Goal: Task Accomplishment & Management: Manage account settings

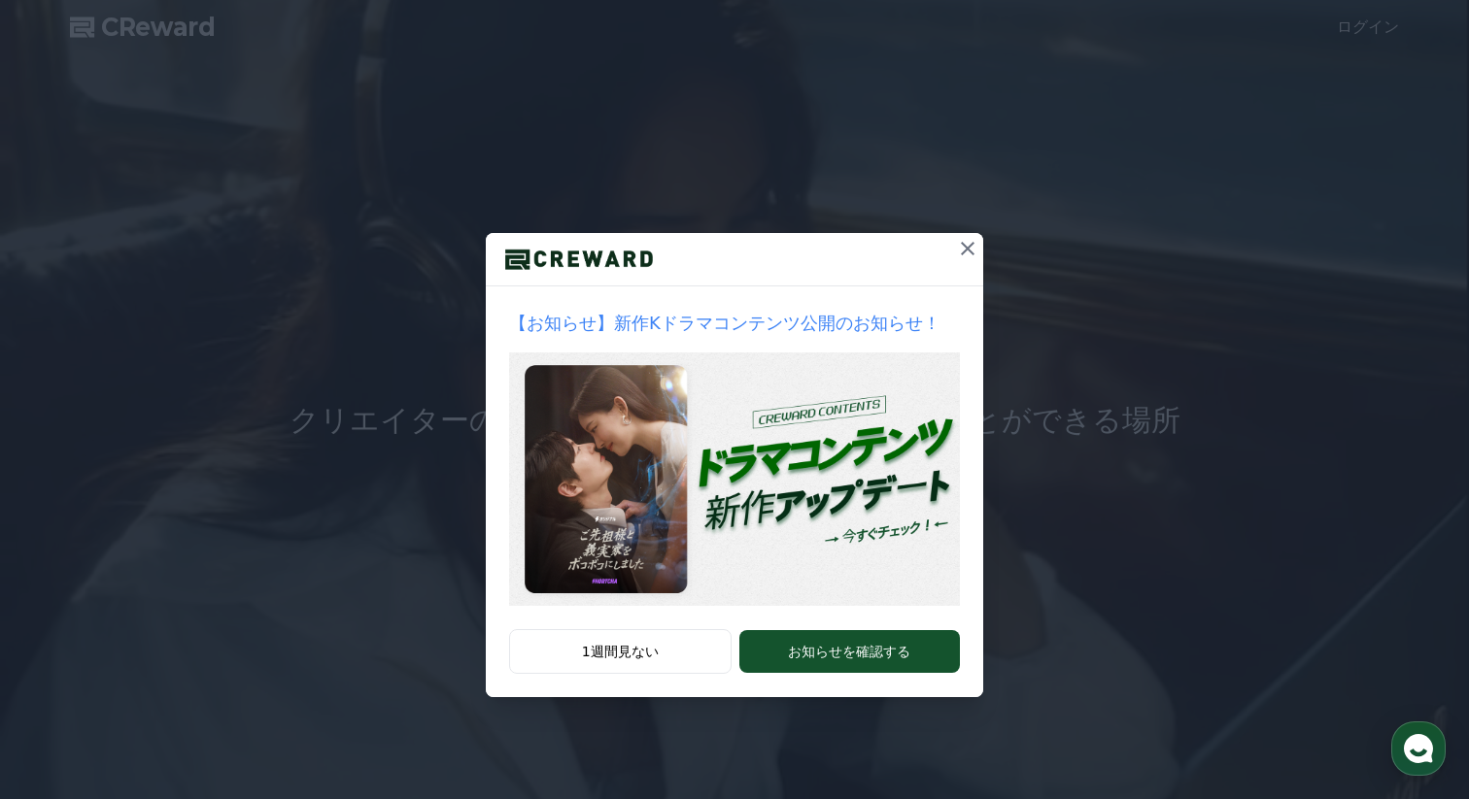
click at [966, 249] on icon at bounding box center [968, 249] width 14 height 14
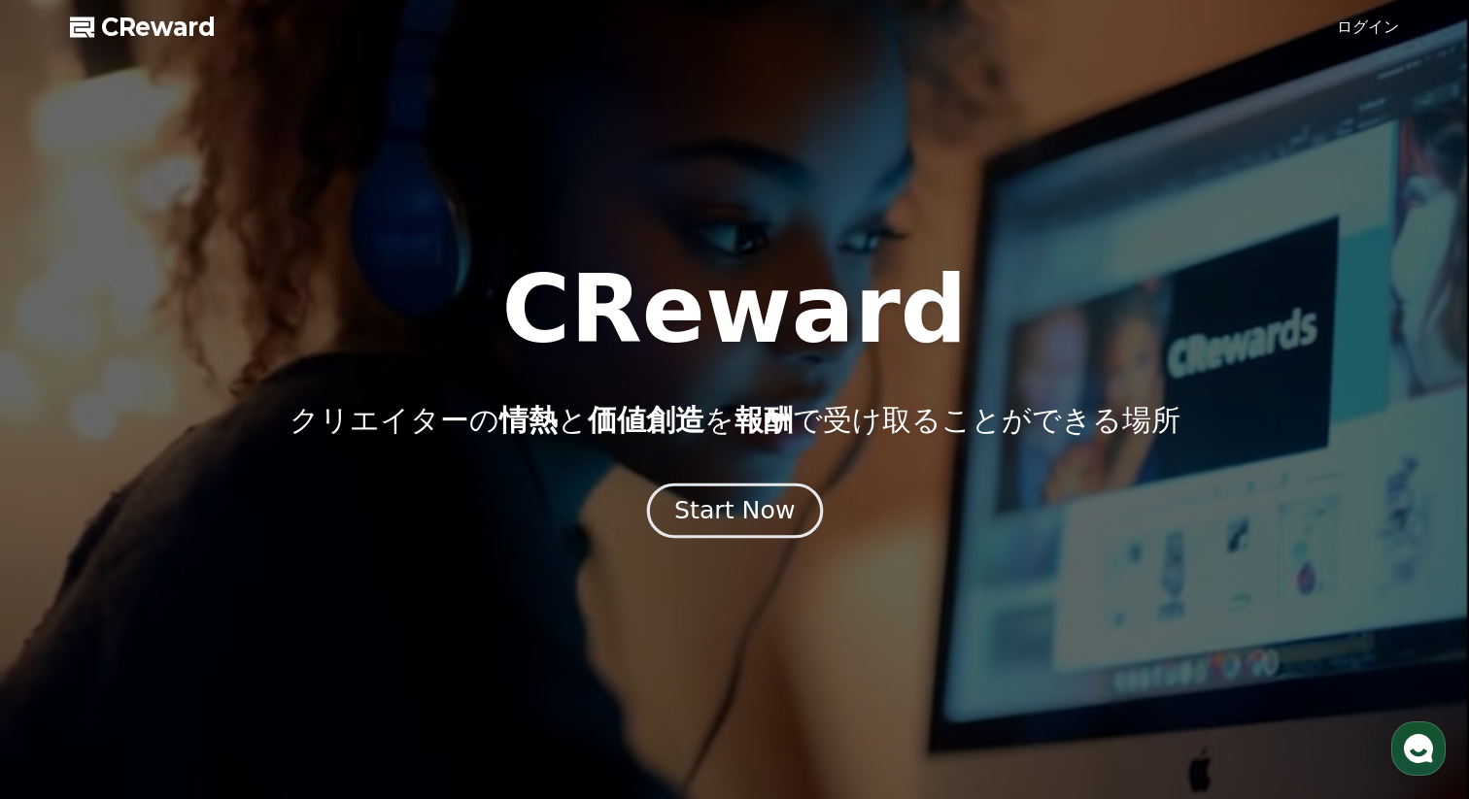
click at [730, 511] on div "Start Now" at bounding box center [734, 510] width 120 height 33
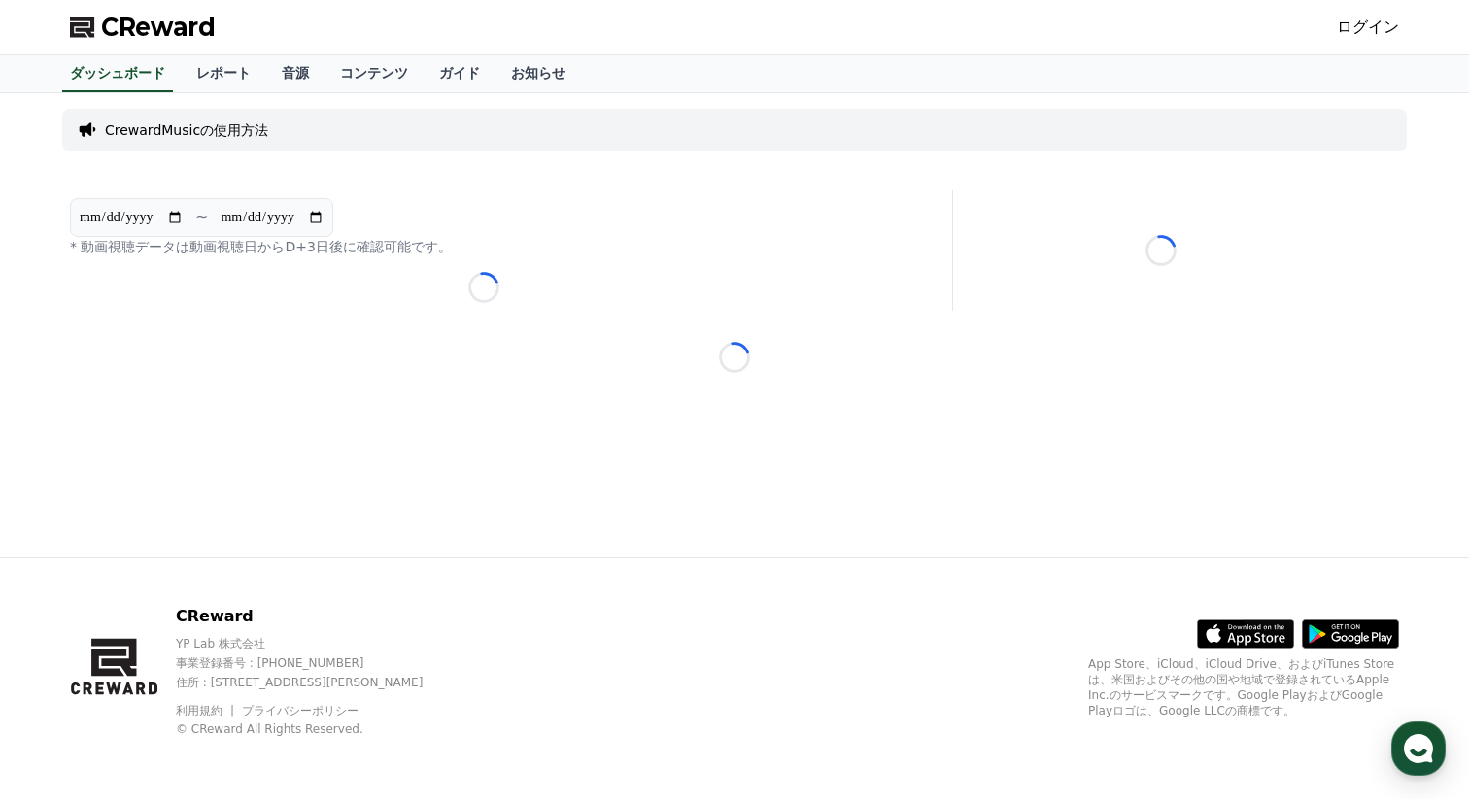
click at [201, 129] on p "CrewardMusicの使用方法" at bounding box center [186, 129] width 163 height 19
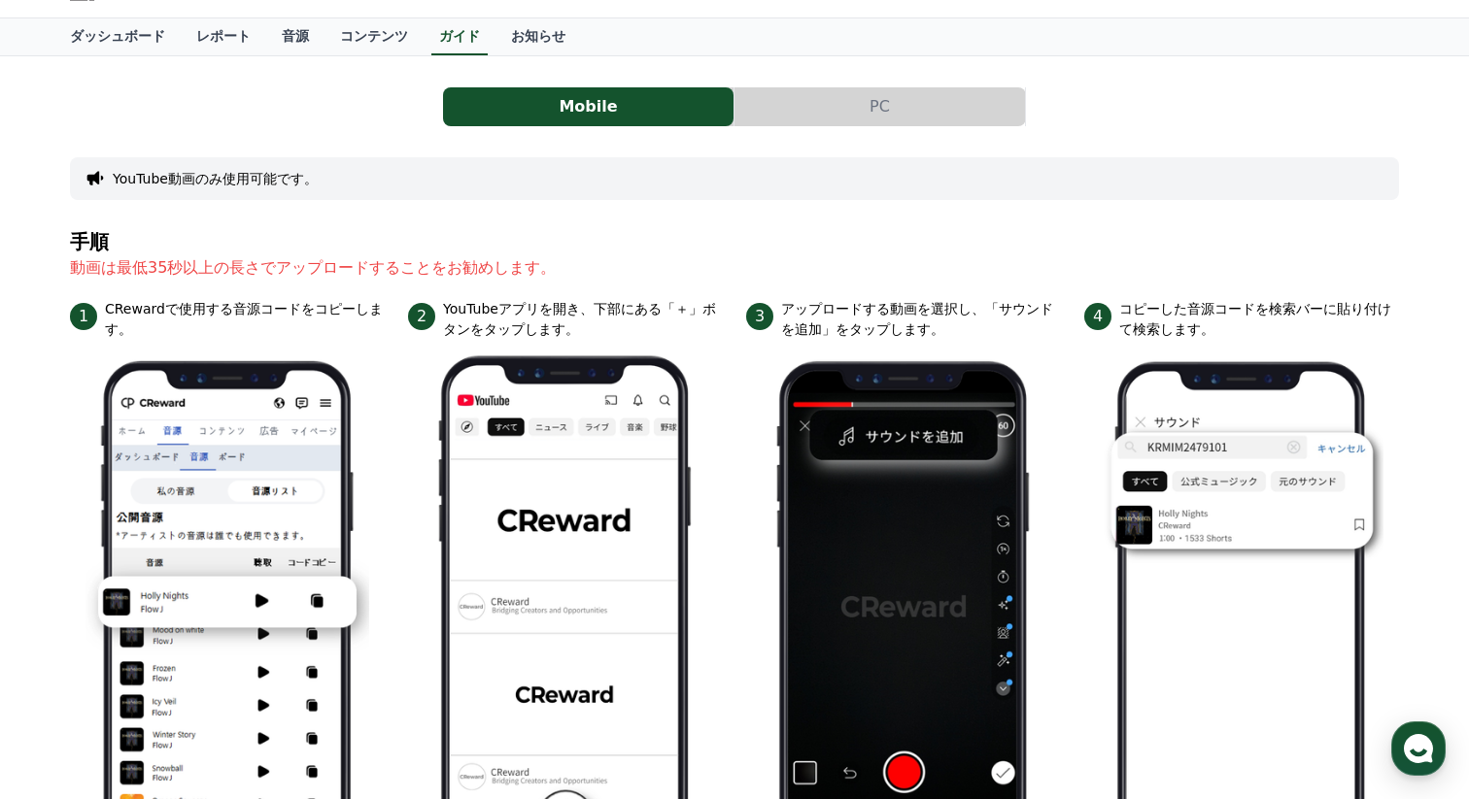
scroll to position [40, 0]
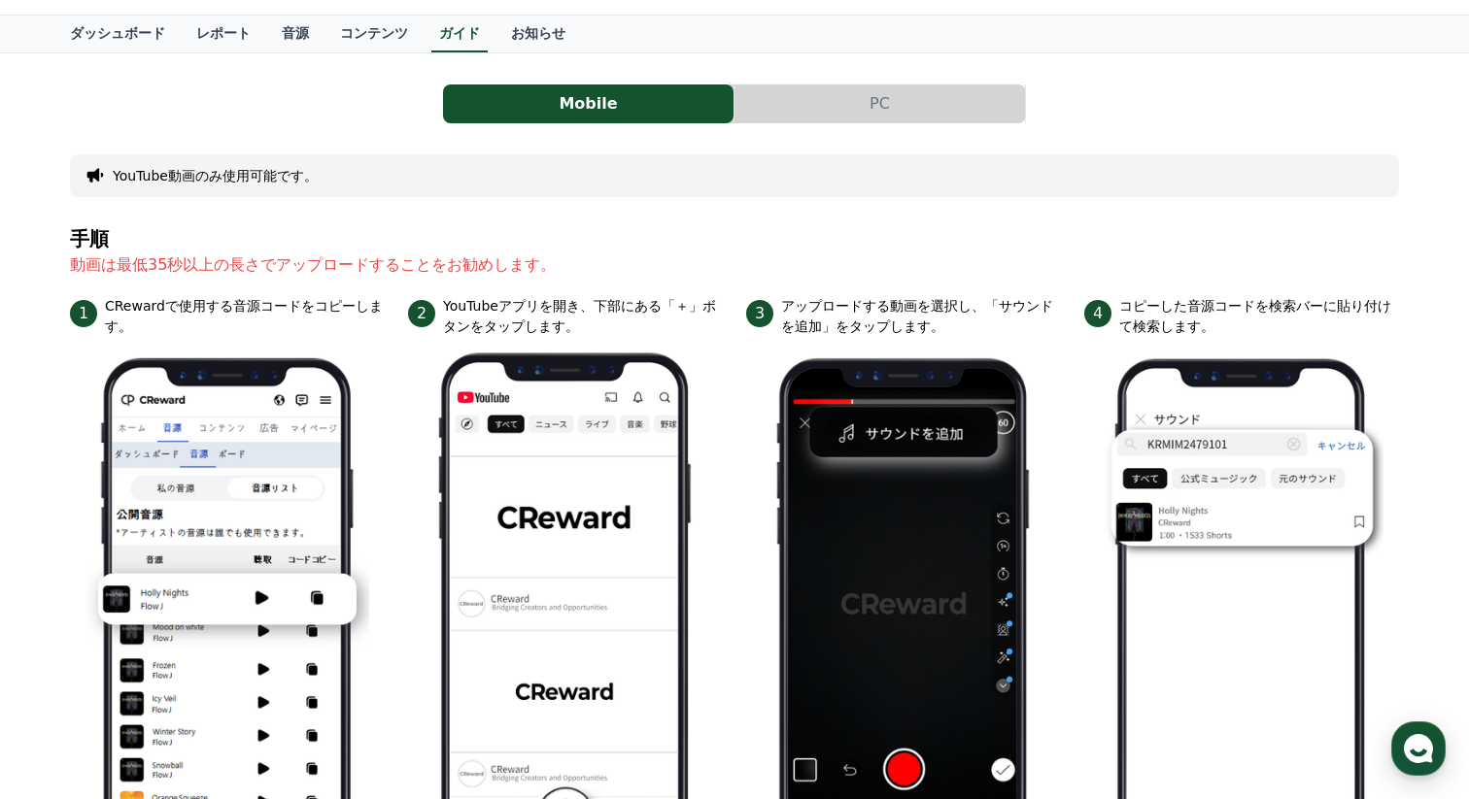
click at [811, 99] on button "PC" at bounding box center [879, 104] width 290 height 39
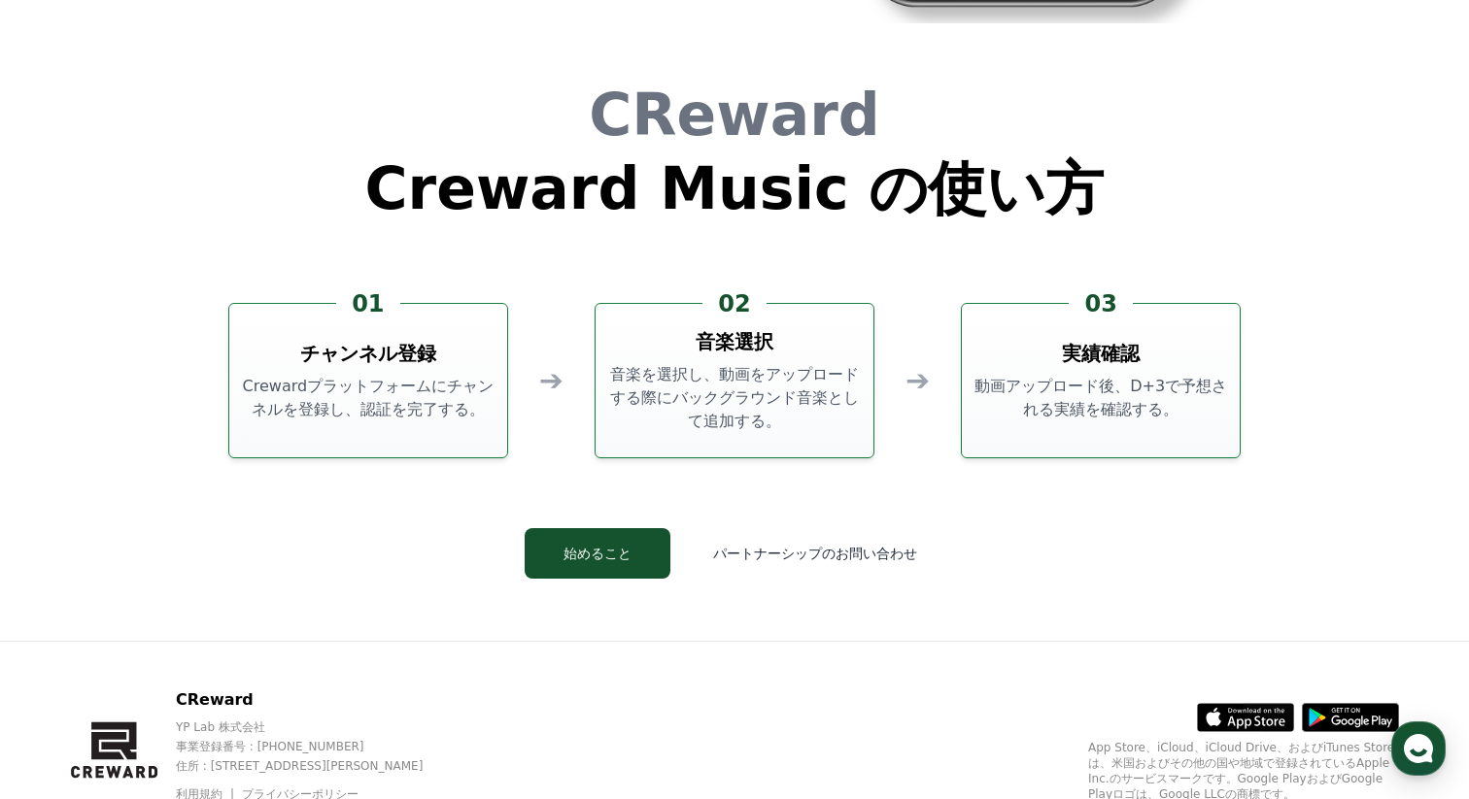
scroll to position [5263, 0]
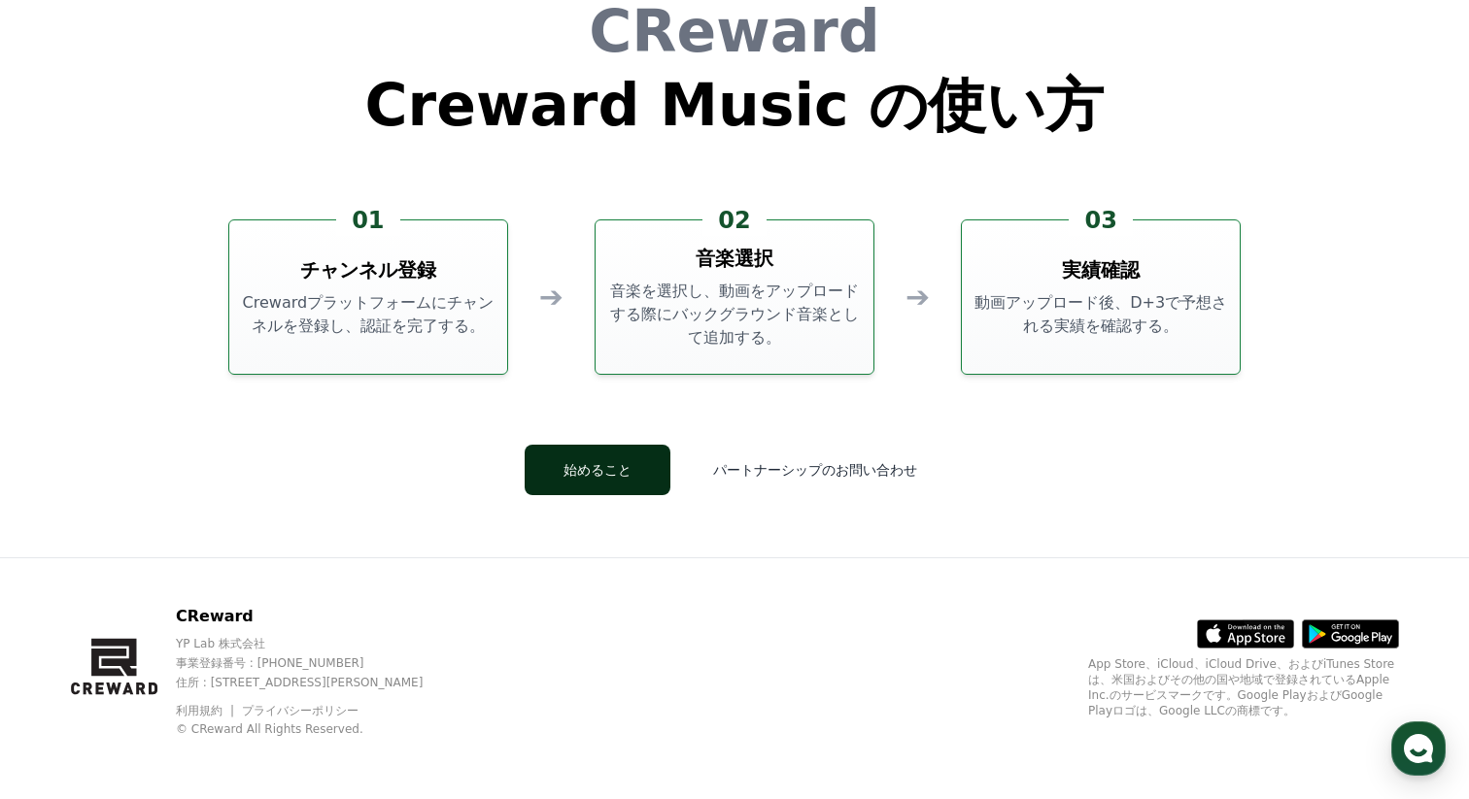
click at [589, 476] on button "始めること" at bounding box center [598, 470] width 146 height 51
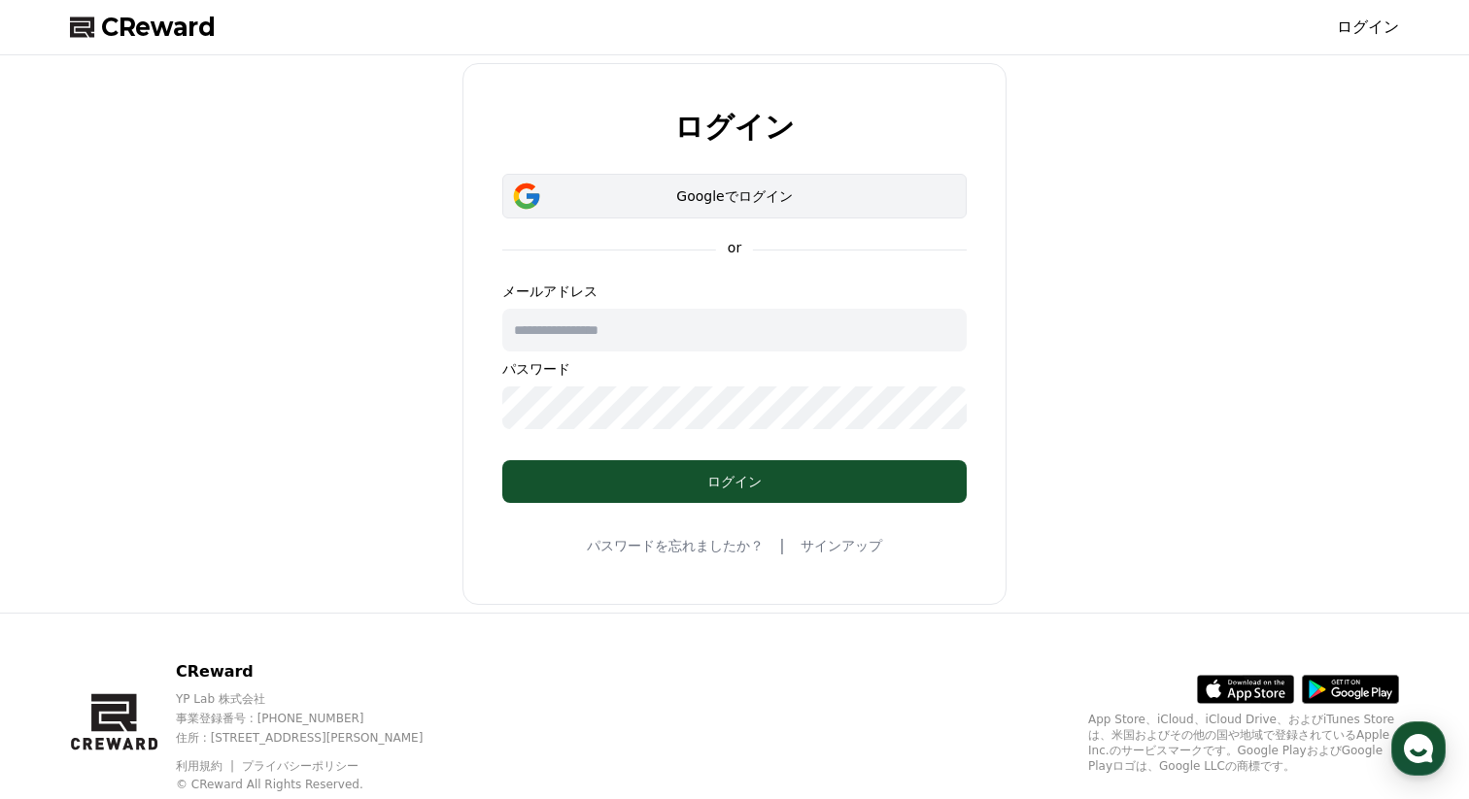
click at [687, 203] on div "Googleでログイン" at bounding box center [734, 195] width 408 height 19
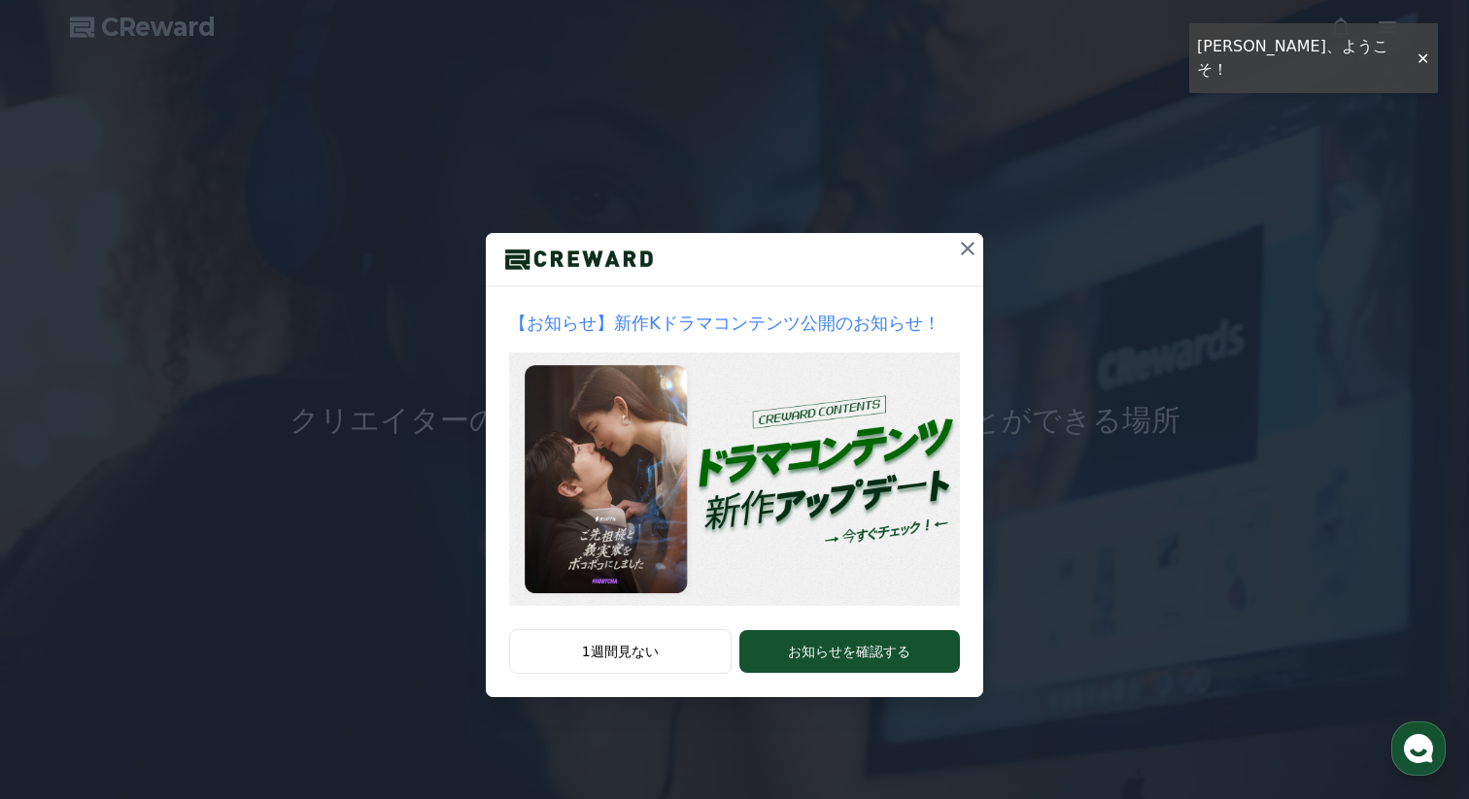
click at [965, 253] on icon at bounding box center [967, 248] width 23 height 23
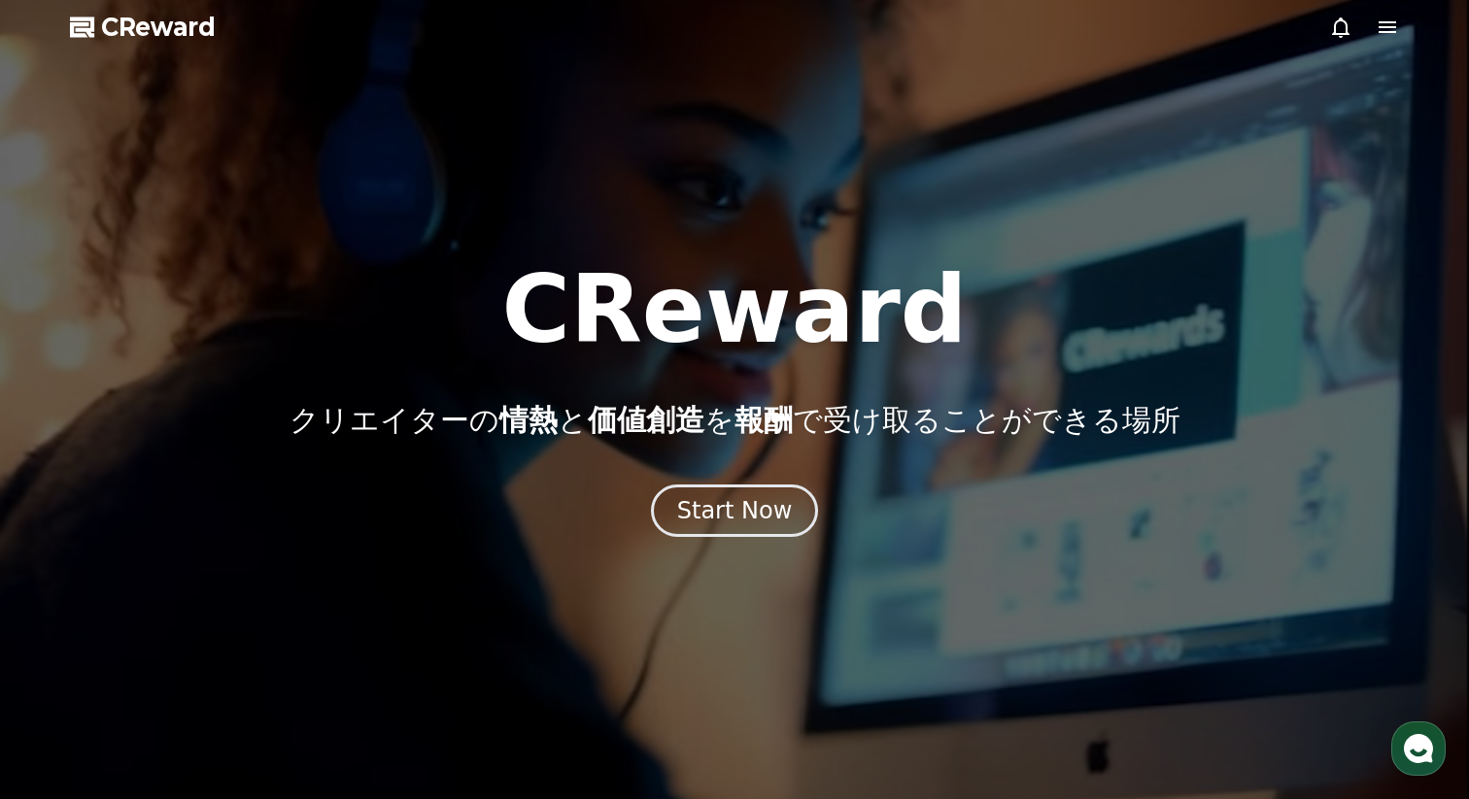
click at [1369, 20] on div at bounding box center [1364, 27] width 70 height 23
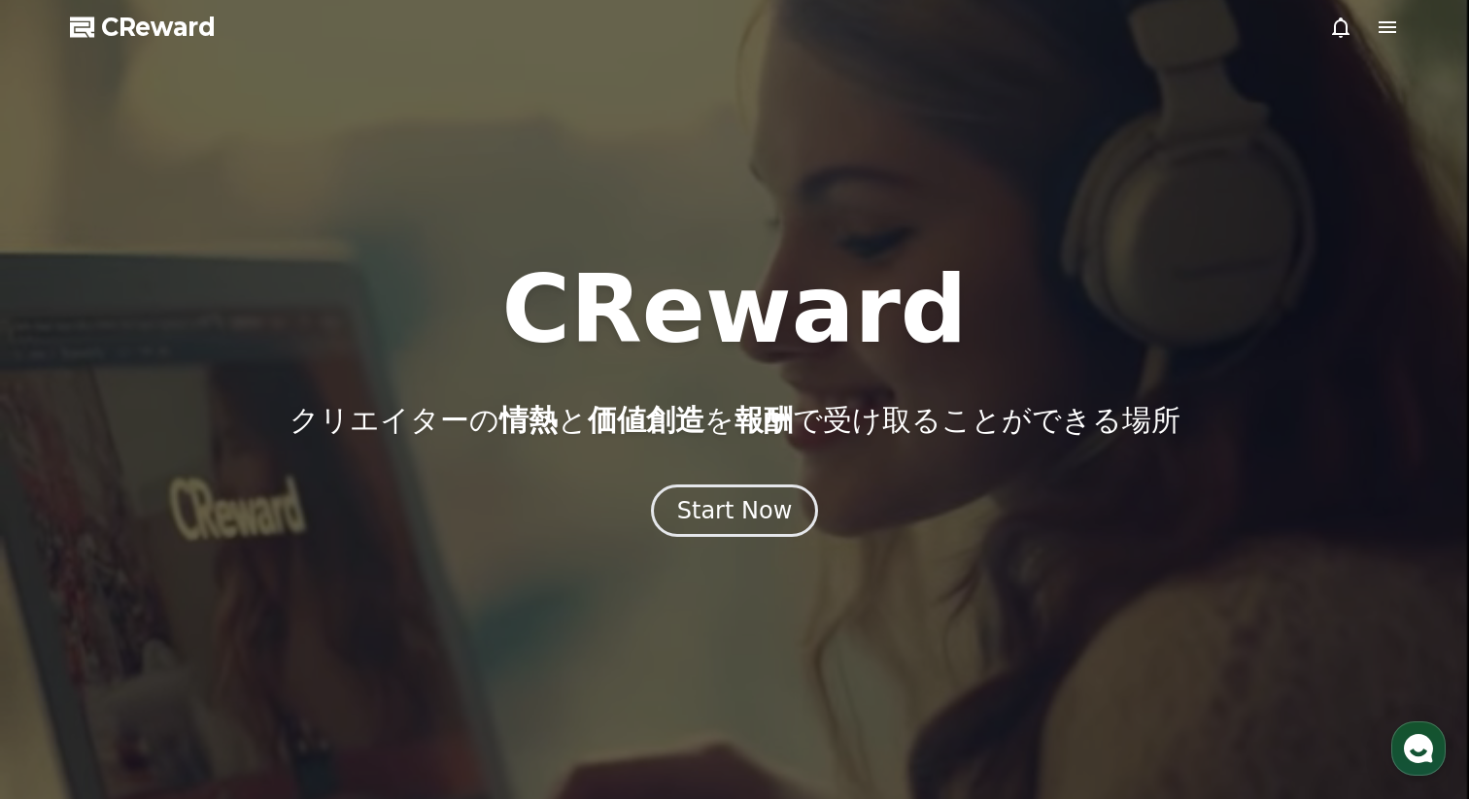
click at [1386, 25] on icon at bounding box center [1386, 27] width 23 height 23
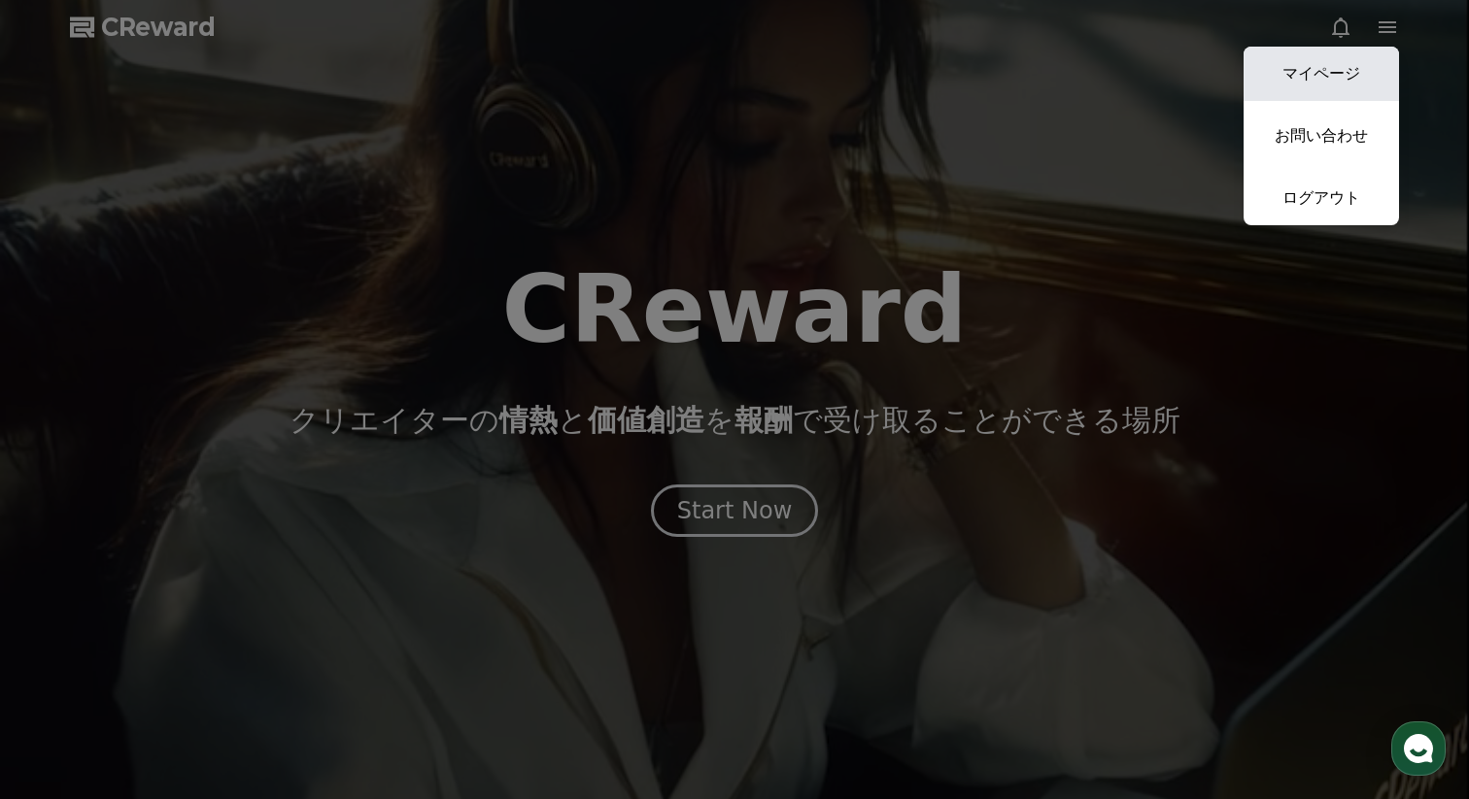
click at [1341, 69] on link "マイページ" at bounding box center [1320, 74] width 155 height 54
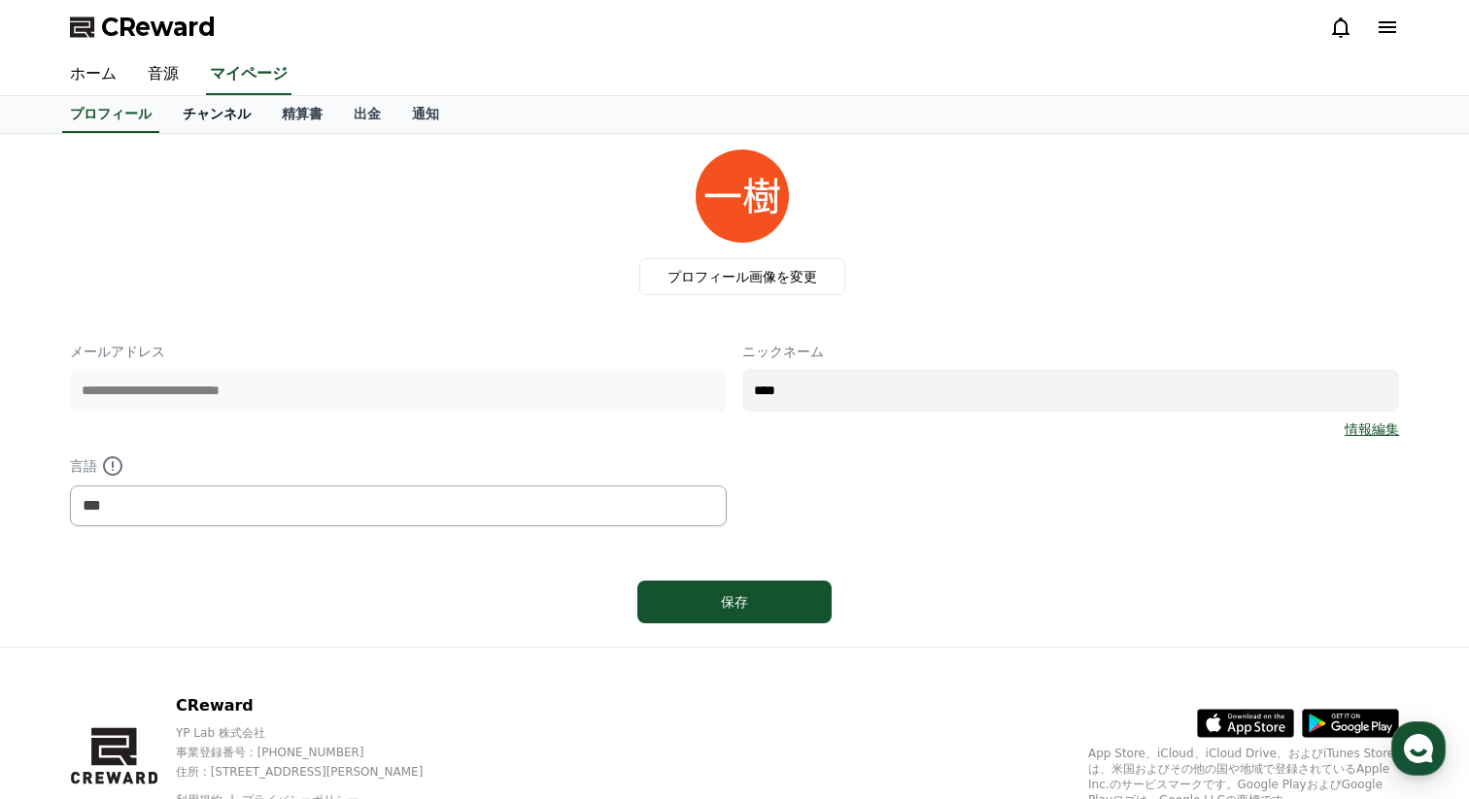
click at [217, 105] on link "チャンネル" at bounding box center [216, 114] width 99 height 37
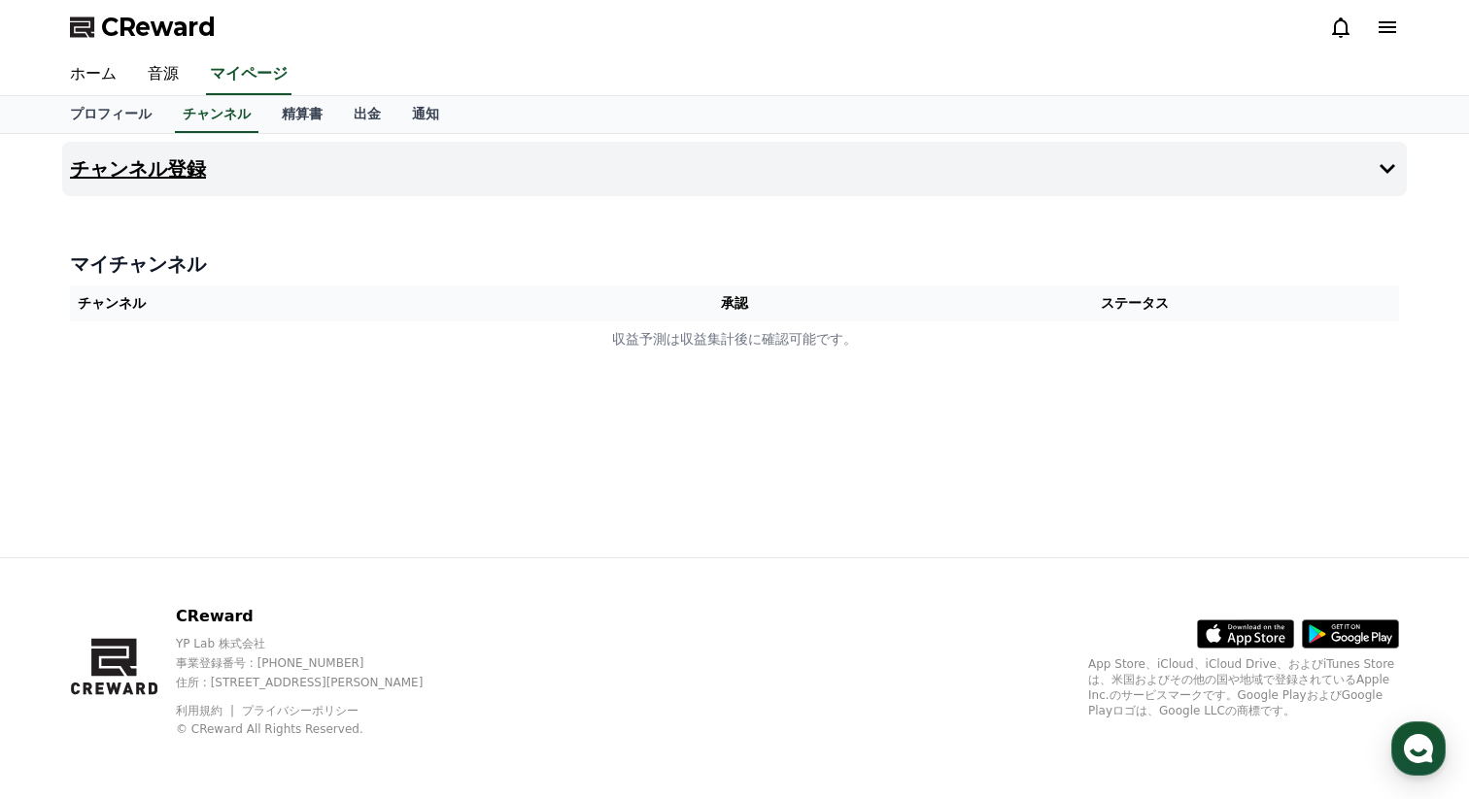
click at [159, 169] on h4 "チャンネル登録" at bounding box center [138, 168] width 136 height 21
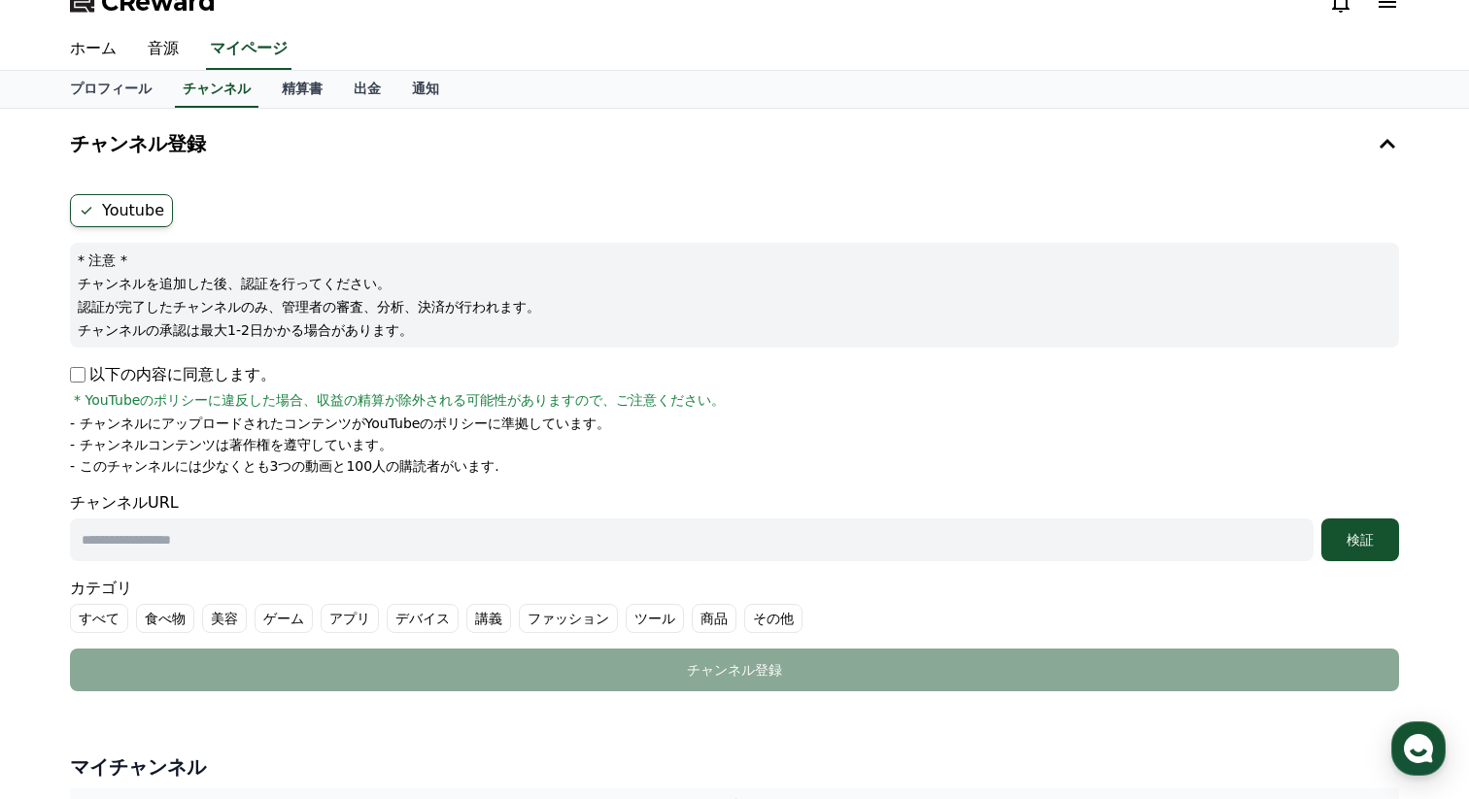
scroll to position [27, 0]
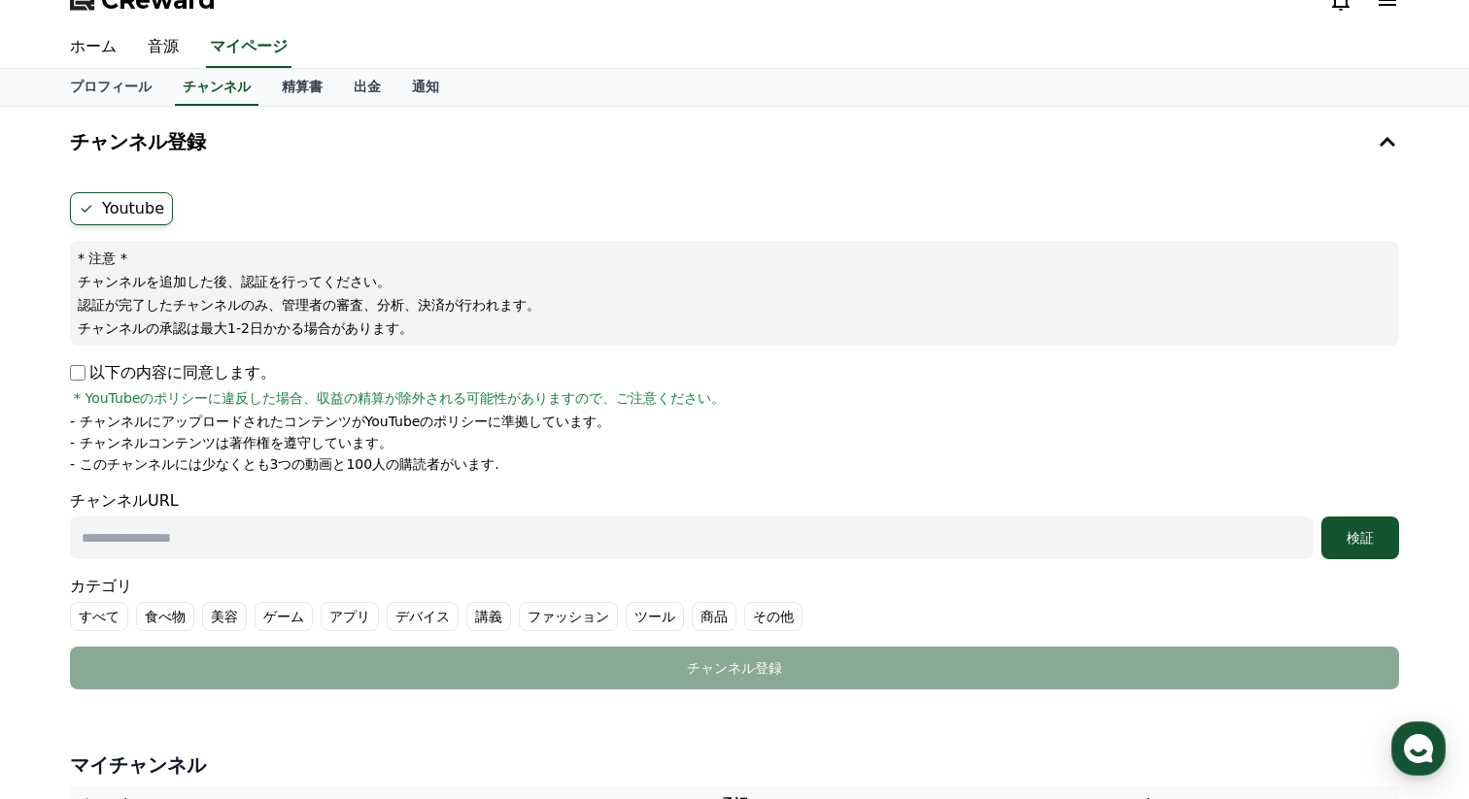
click at [142, 375] on p "以下の内容に同意します。" at bounding box center [173, 372] width 206 height 23
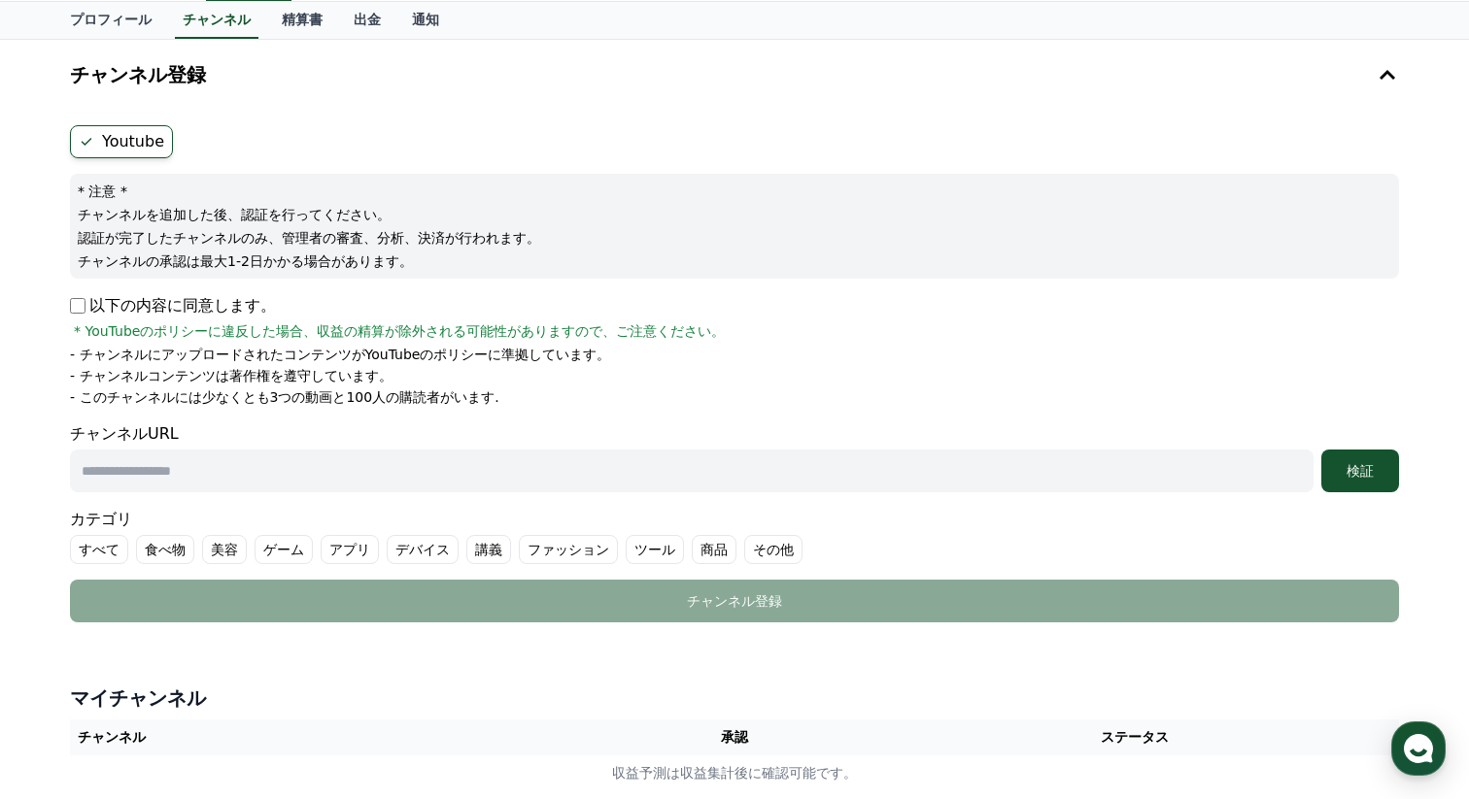
scroll to position [98, 0]
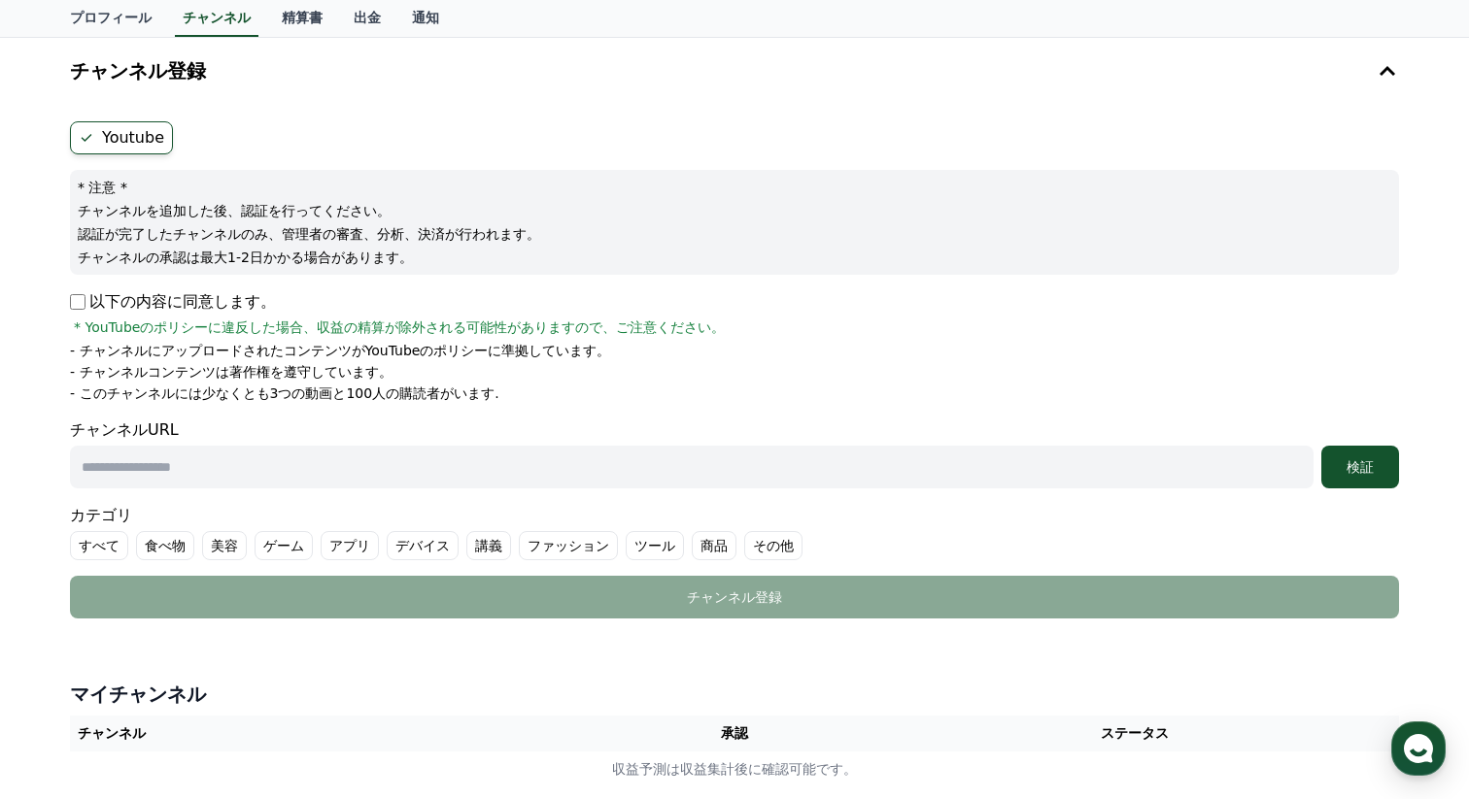
click at [162, 467] on input "text" at bounding box center [691, 467] width 1243 height 43
paste input "**********"
type input "**********"
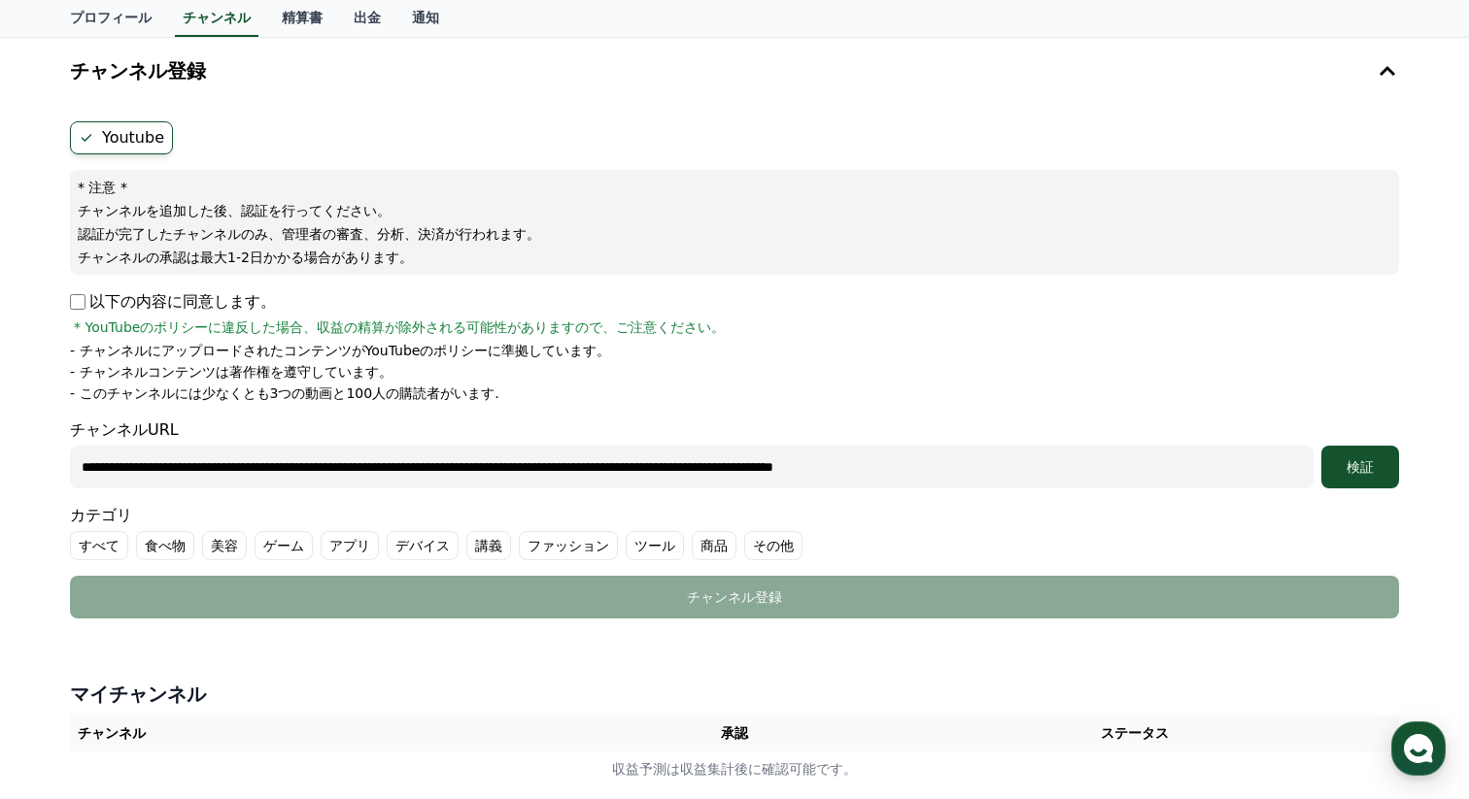
scroll to position [0, 93]
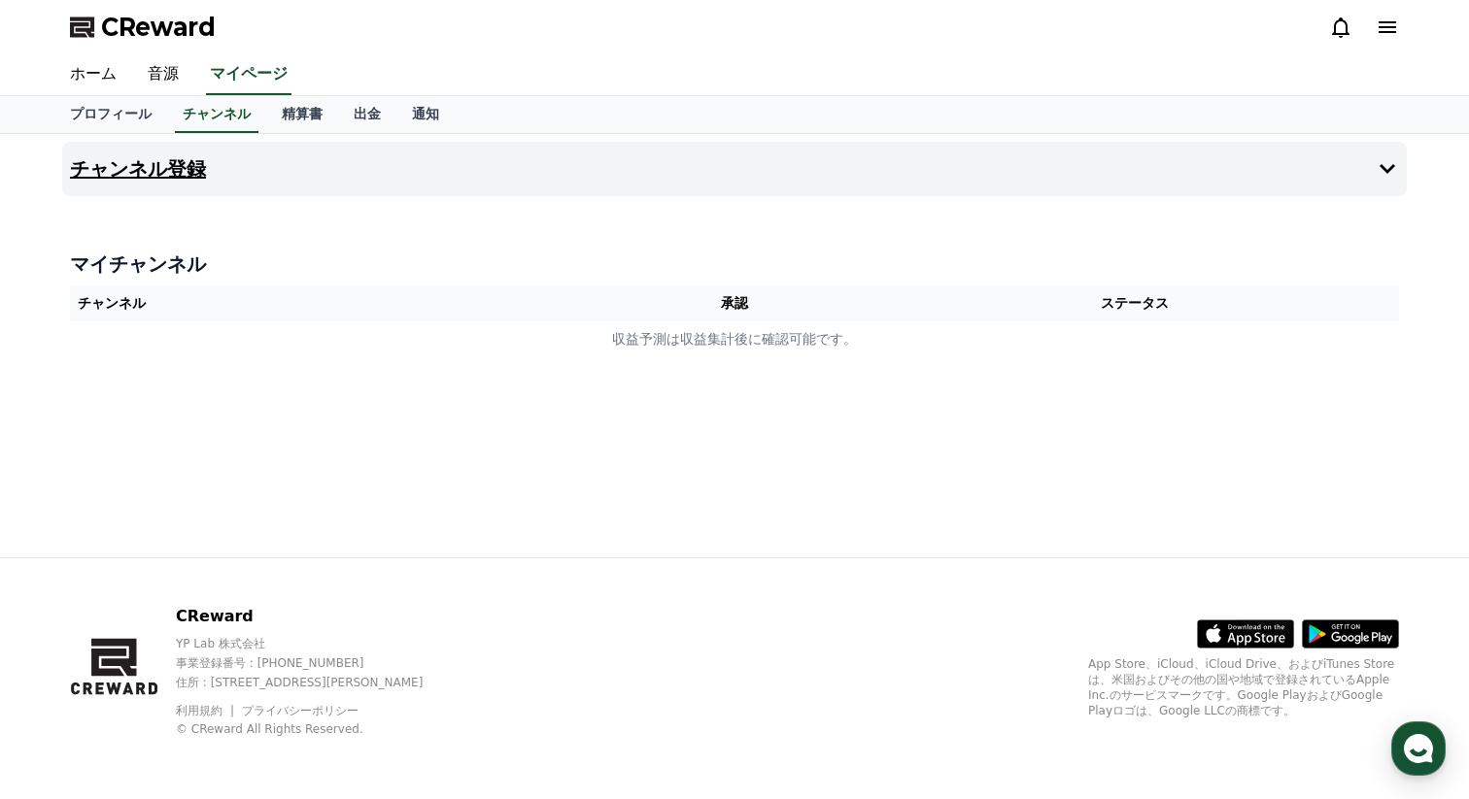
click at [166, 172] on h4 "チャンネル登録" at bounding box center [138, 168] width 136 height 21
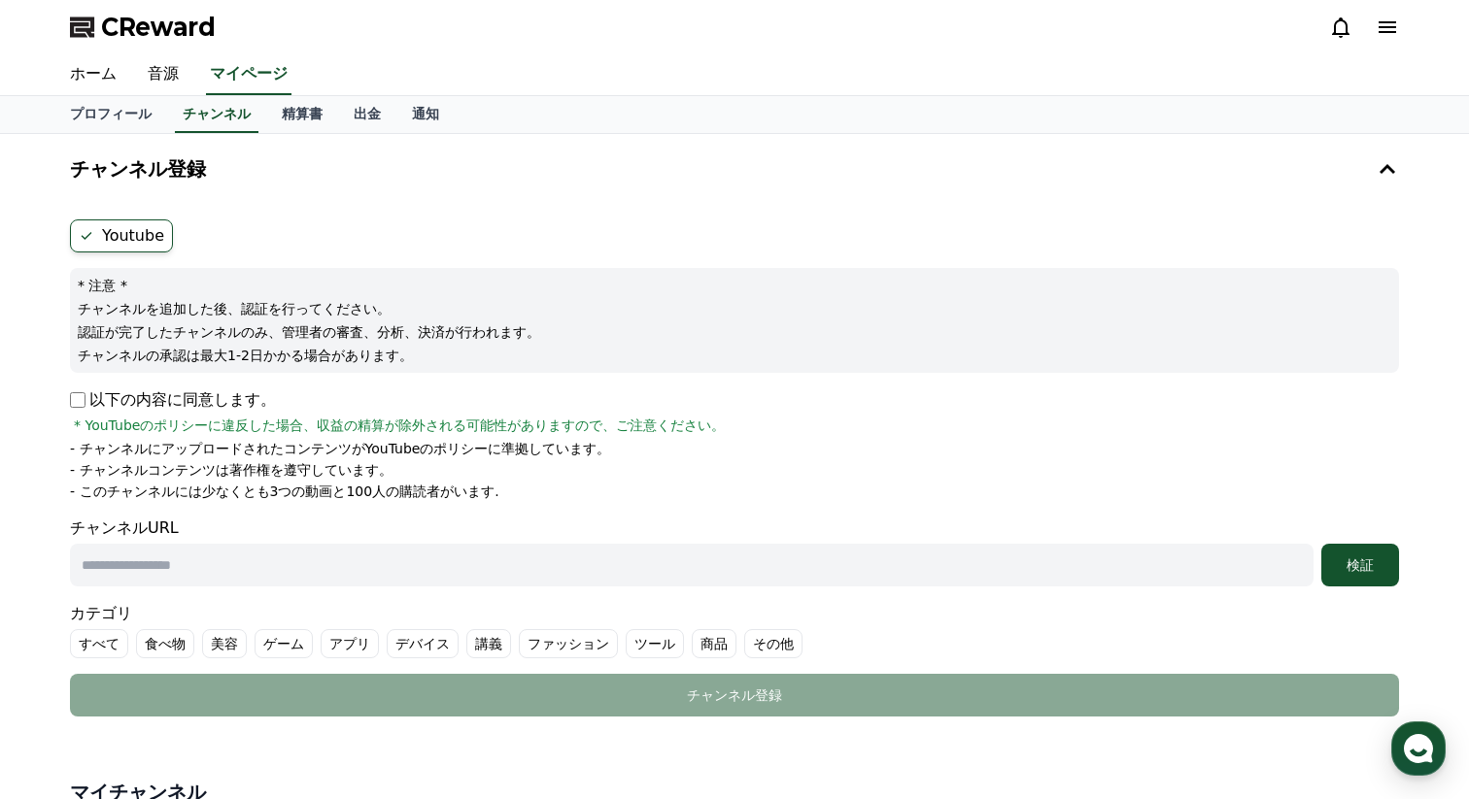
click at [86, 399] on p "以下の内容に同意します。" at bounding box center [173, 400] width 206 height 23
click at [129, 575] on input "text" at bounding box center [691, 565] width 1243 height 43
paste input "**********"
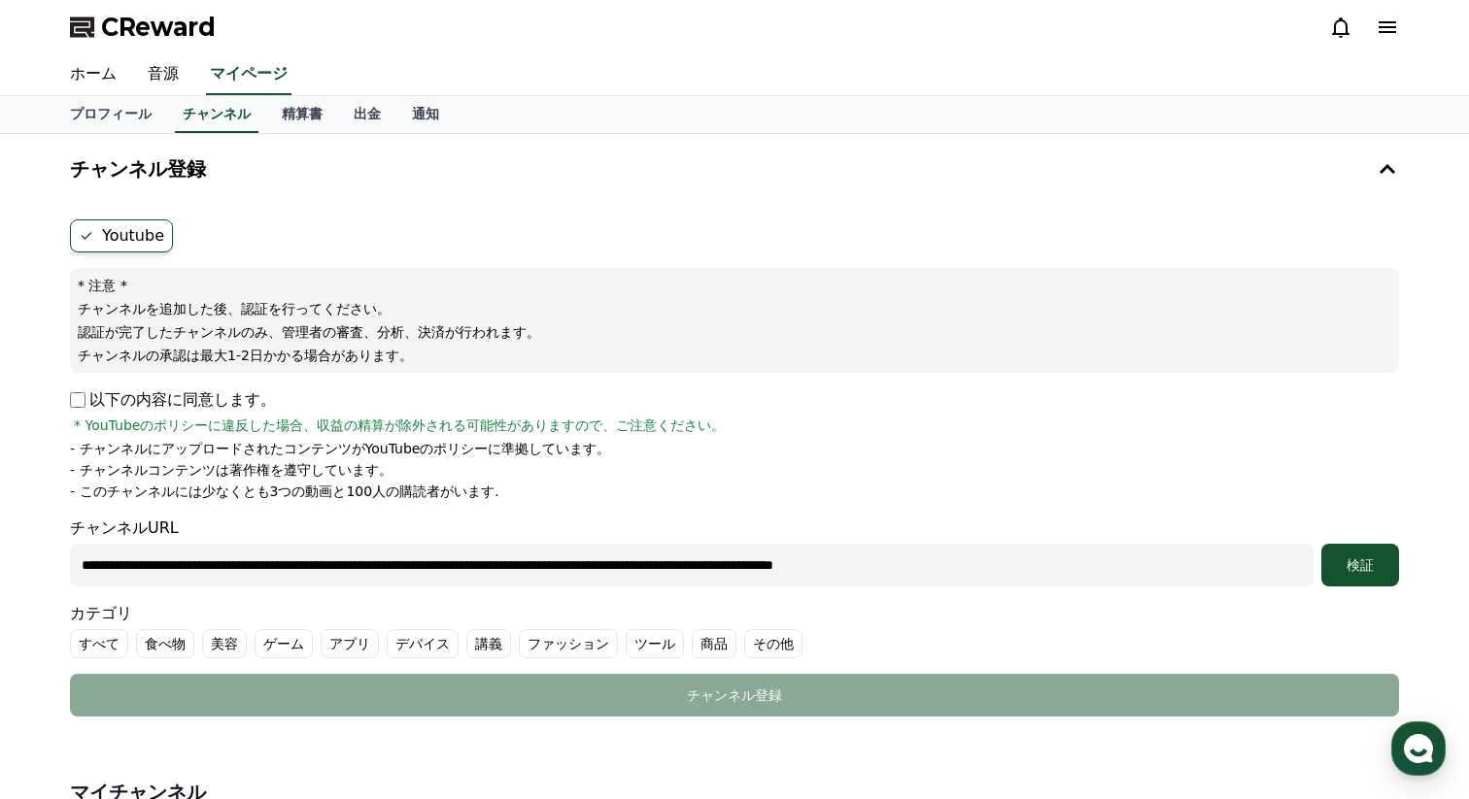
scroll to position [0, 93]
type input "**********"
click at [85, 645] on label "すべて" at bounding box center [99, 643] width 58 height 29
click at [1347, 566] on div "検証" at bounding box center [1360, 565] width 62 height 19
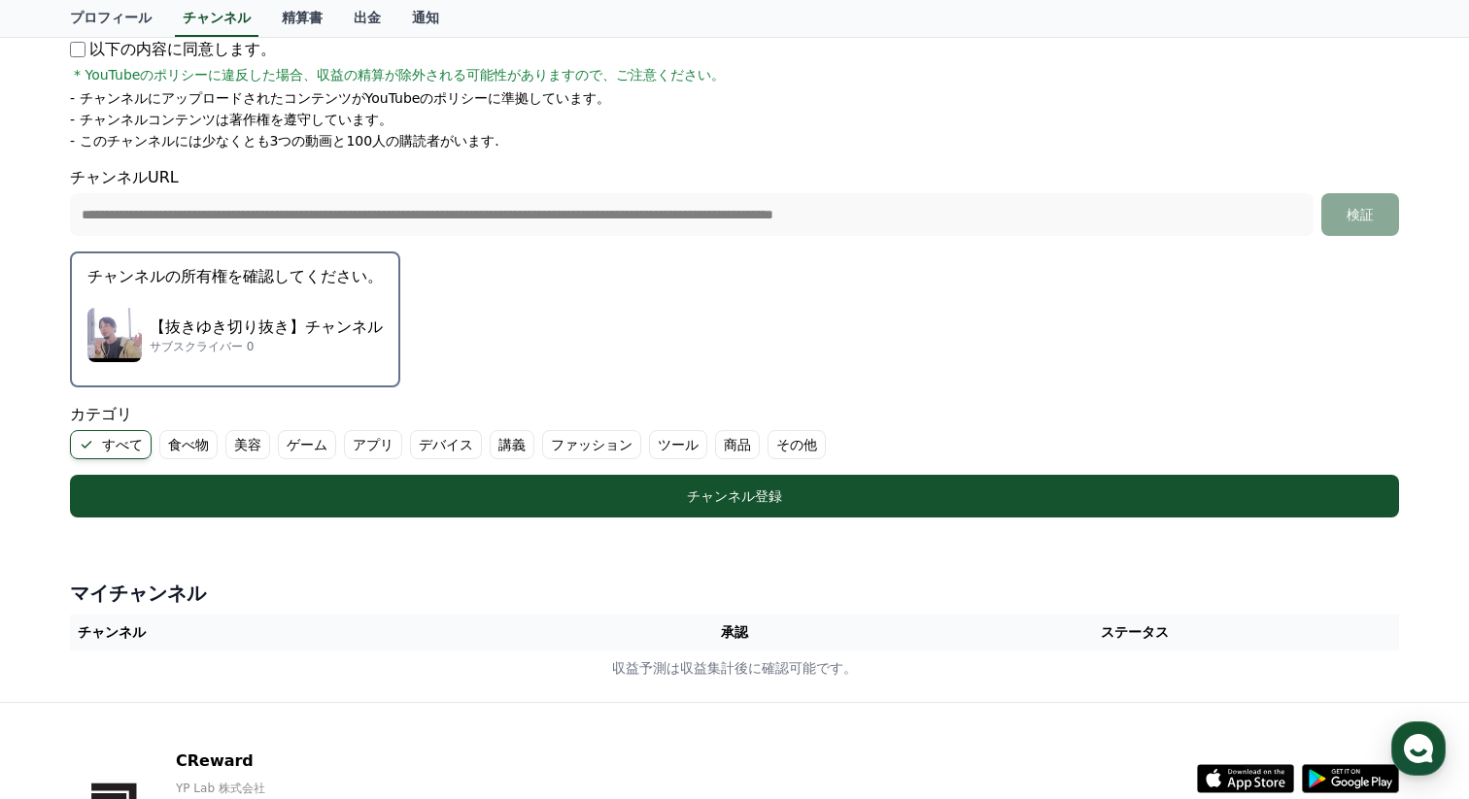
scroll to position [357, 0]
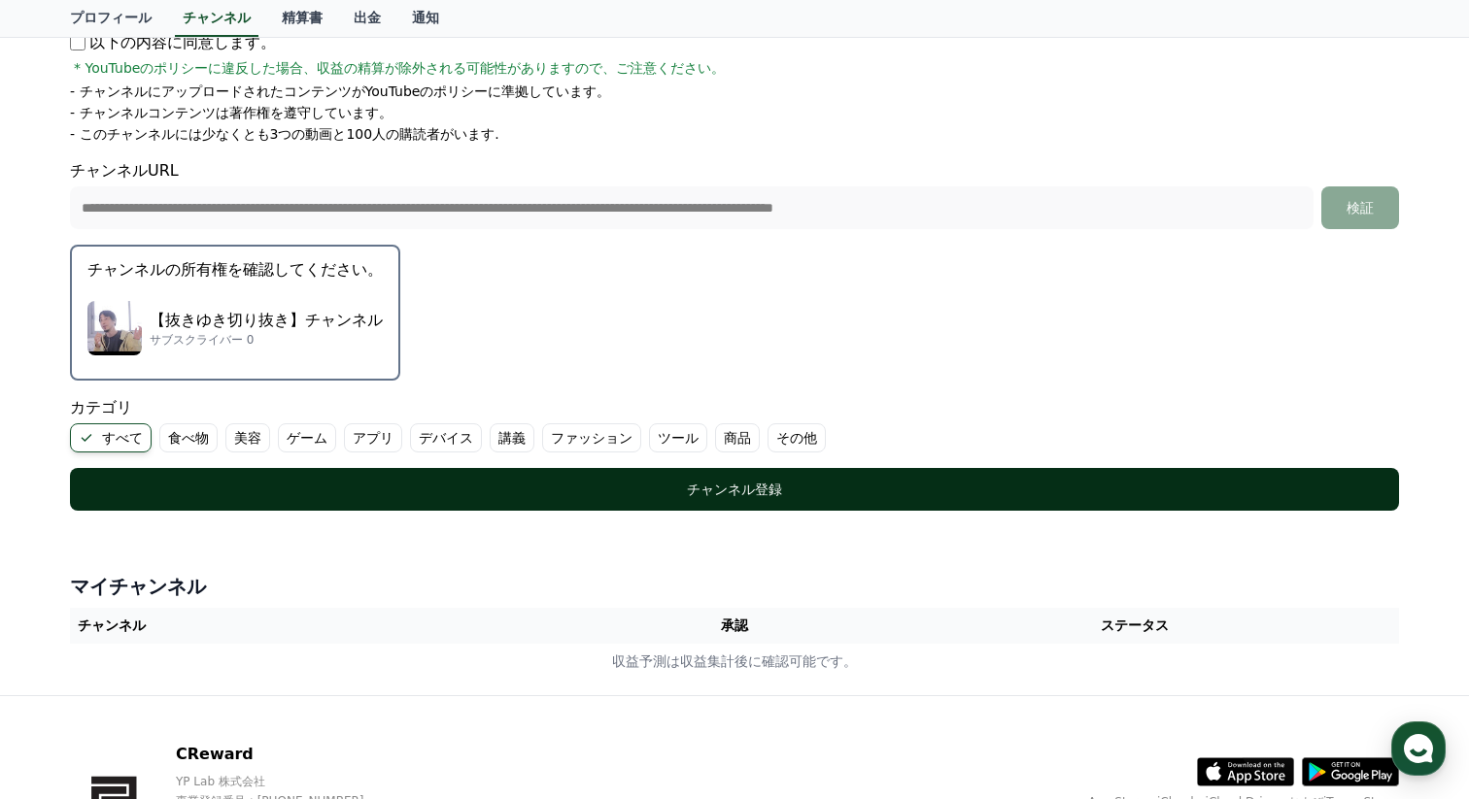
click at [742, 492] on div "チャンネル登録" at bounding box center [734, 489] width 1251 height 19
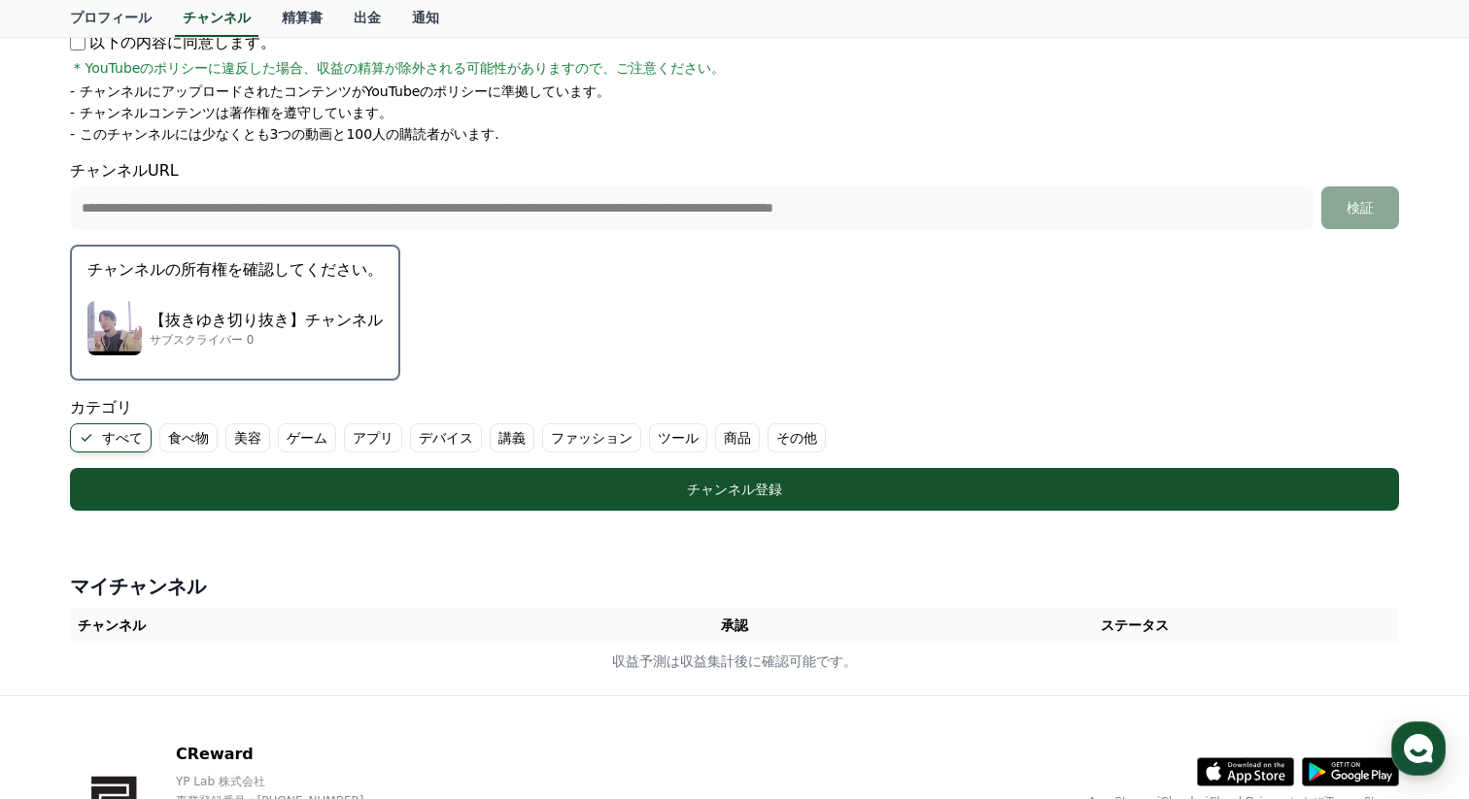
click at [275, 273] on p "チャンネルの所有権を確認してください。" at bounding box center [234, 269] width 295 height 23
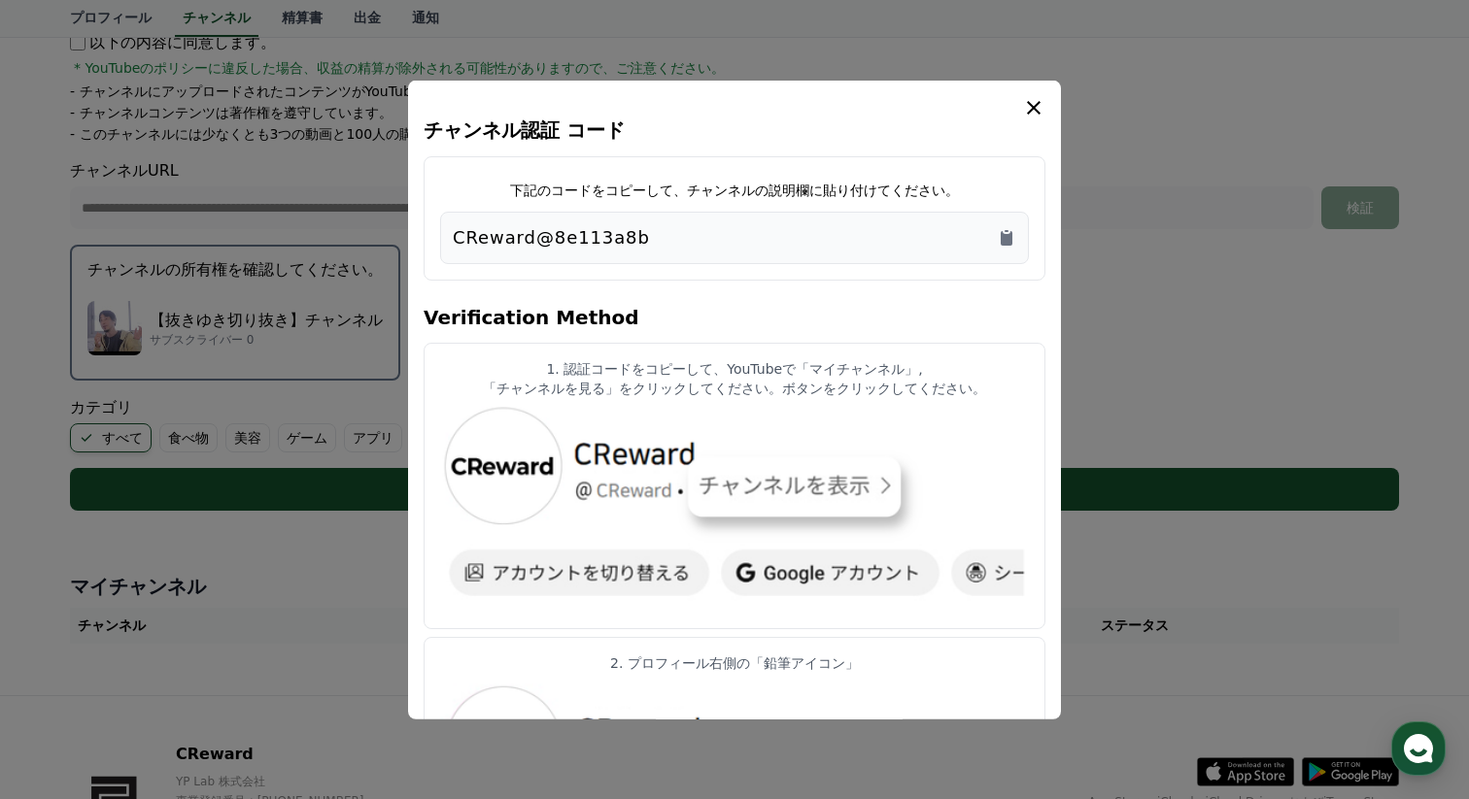
drag, startPoint x: 648, startPoint y: 236, endPoint x: 444, endPoint y: 242, distance: 204.1
click at [444, 242] on div "CReward@8e113a8b" at bounding box center [734, 237] width 589 height 52
copy p "CReward@8e113a8b"
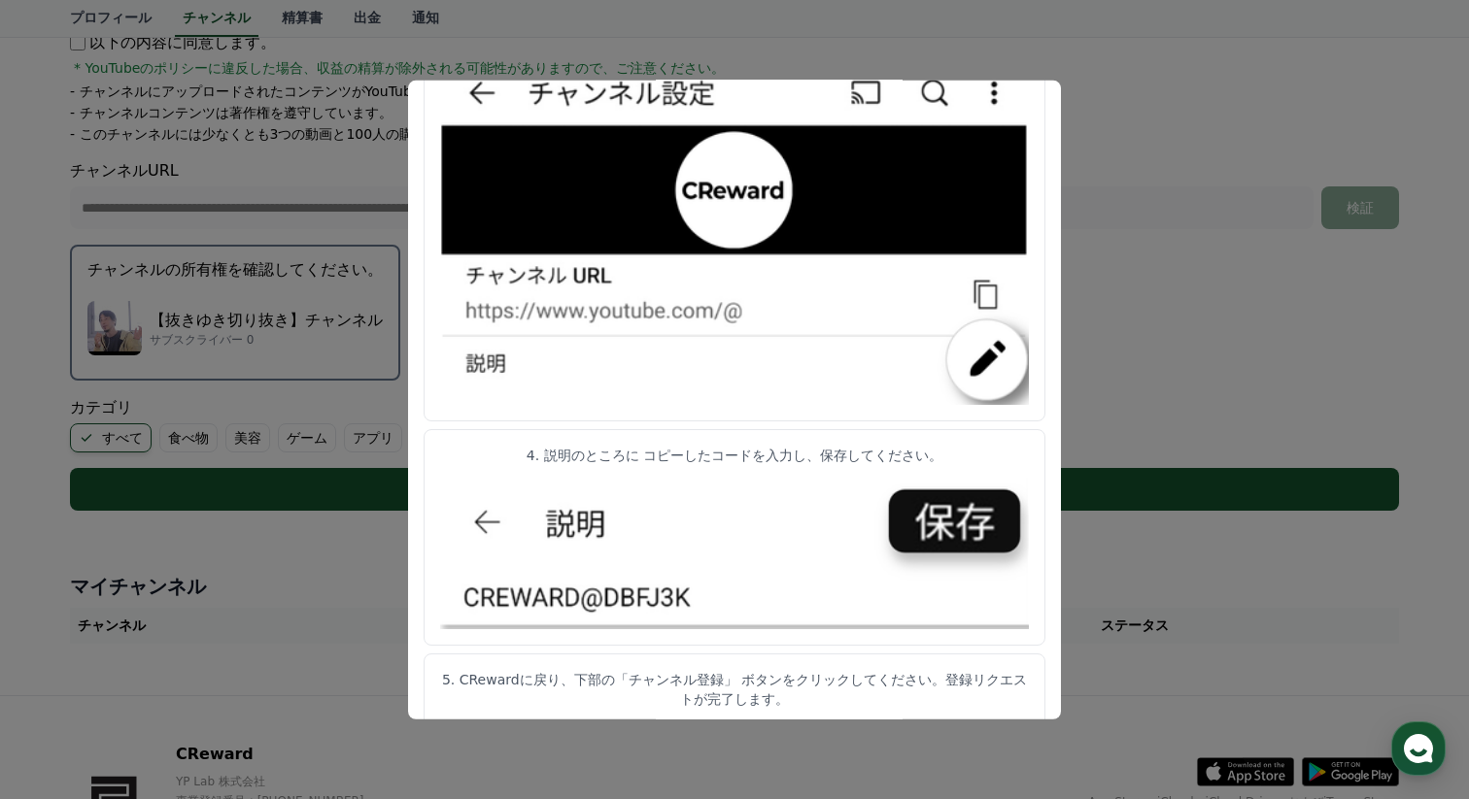
scroll to position [960, 0]
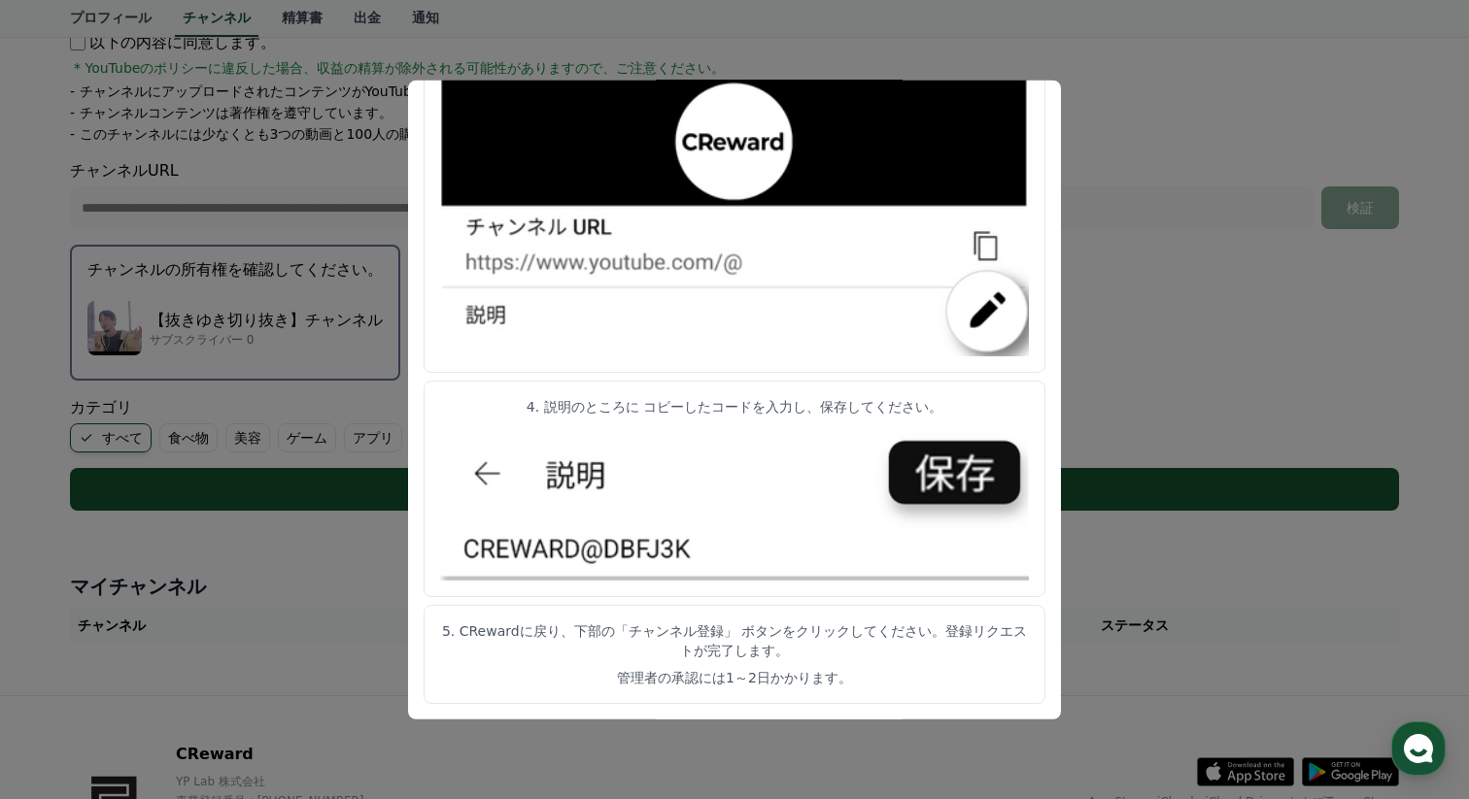
click at [1164, 157] on button "close modal" at bounding box center [734, 399] width 1469 height 799
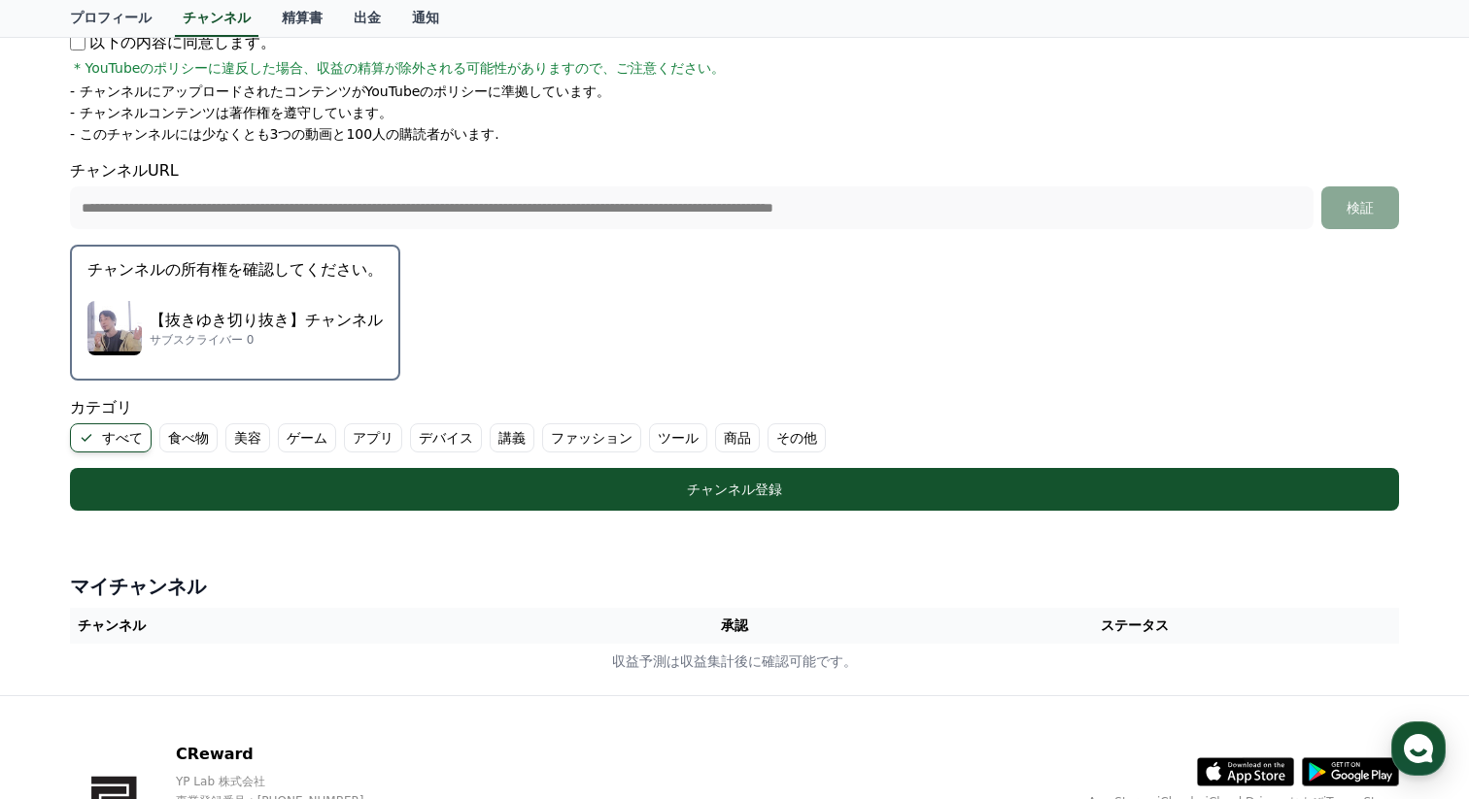
click at [302, 276] on p "チャンネルの所有権を確認してください。" at bounding box center [234, 269] width 295 height 23
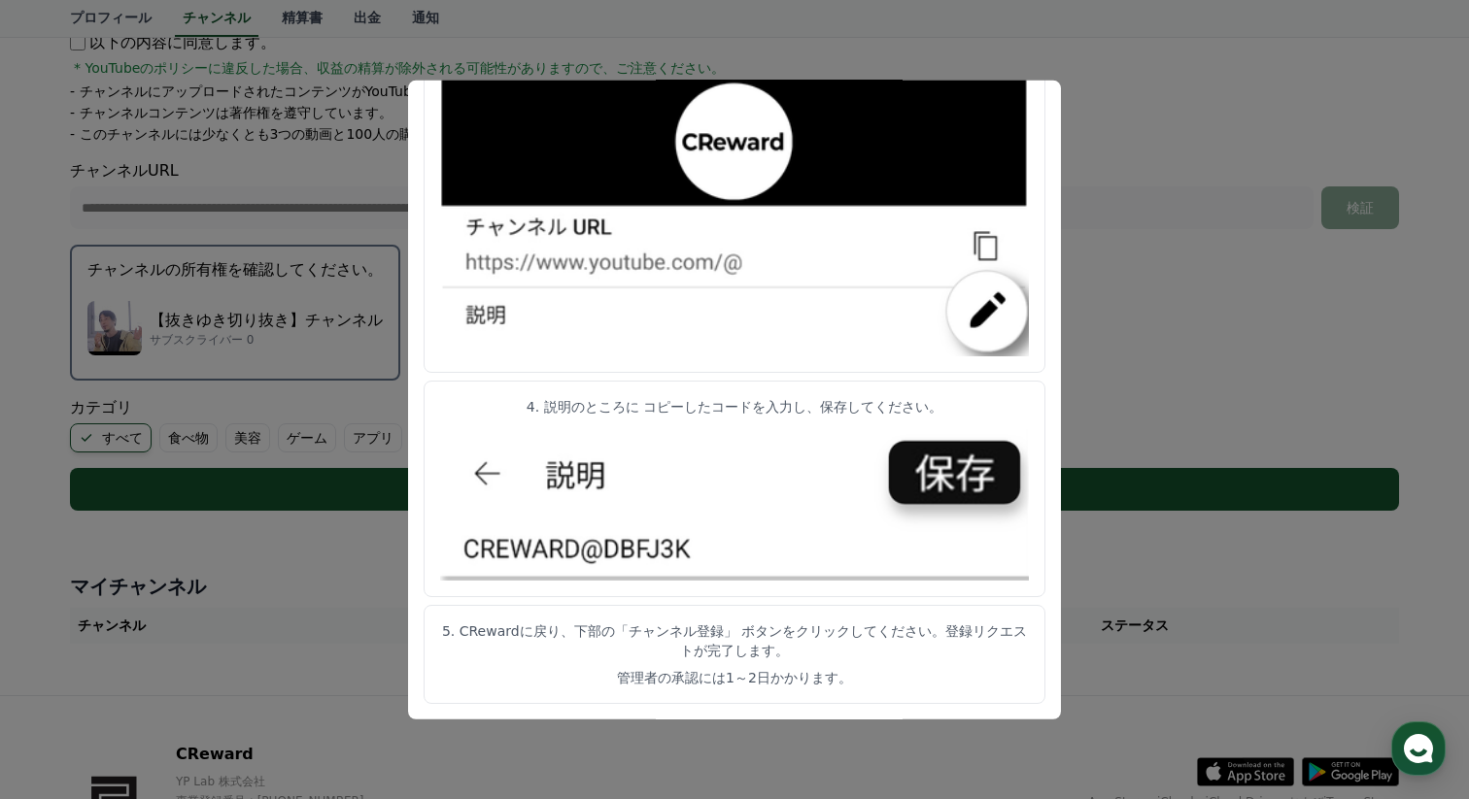
scroll to position [495, 0]
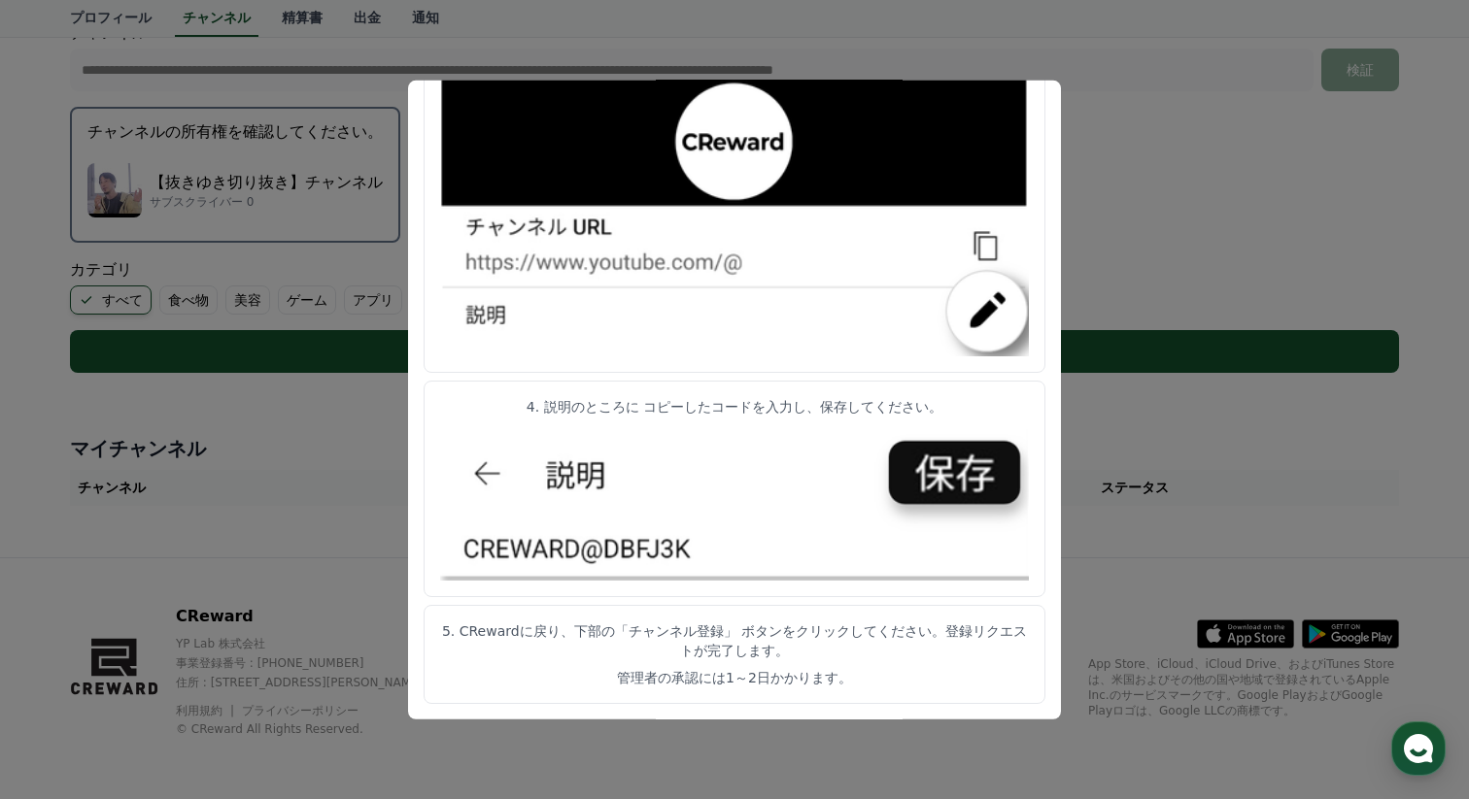
click at [1155, 182] on button "close modal" at bounding box center [734, 399] width 1469 height 799
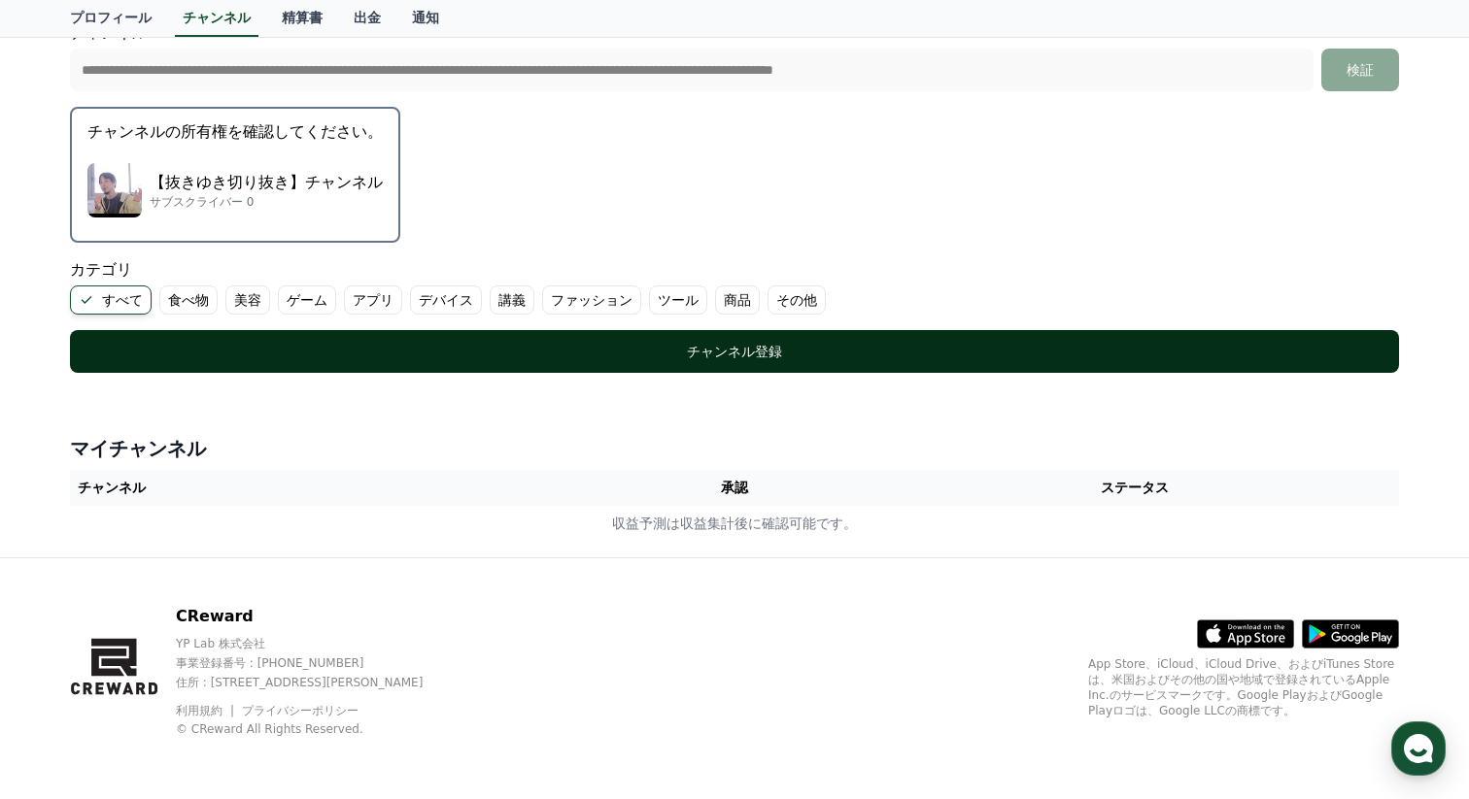
click at [732, 360] on div "チャンネル登録" at bounding box center [734, 351] width 1251 height 19
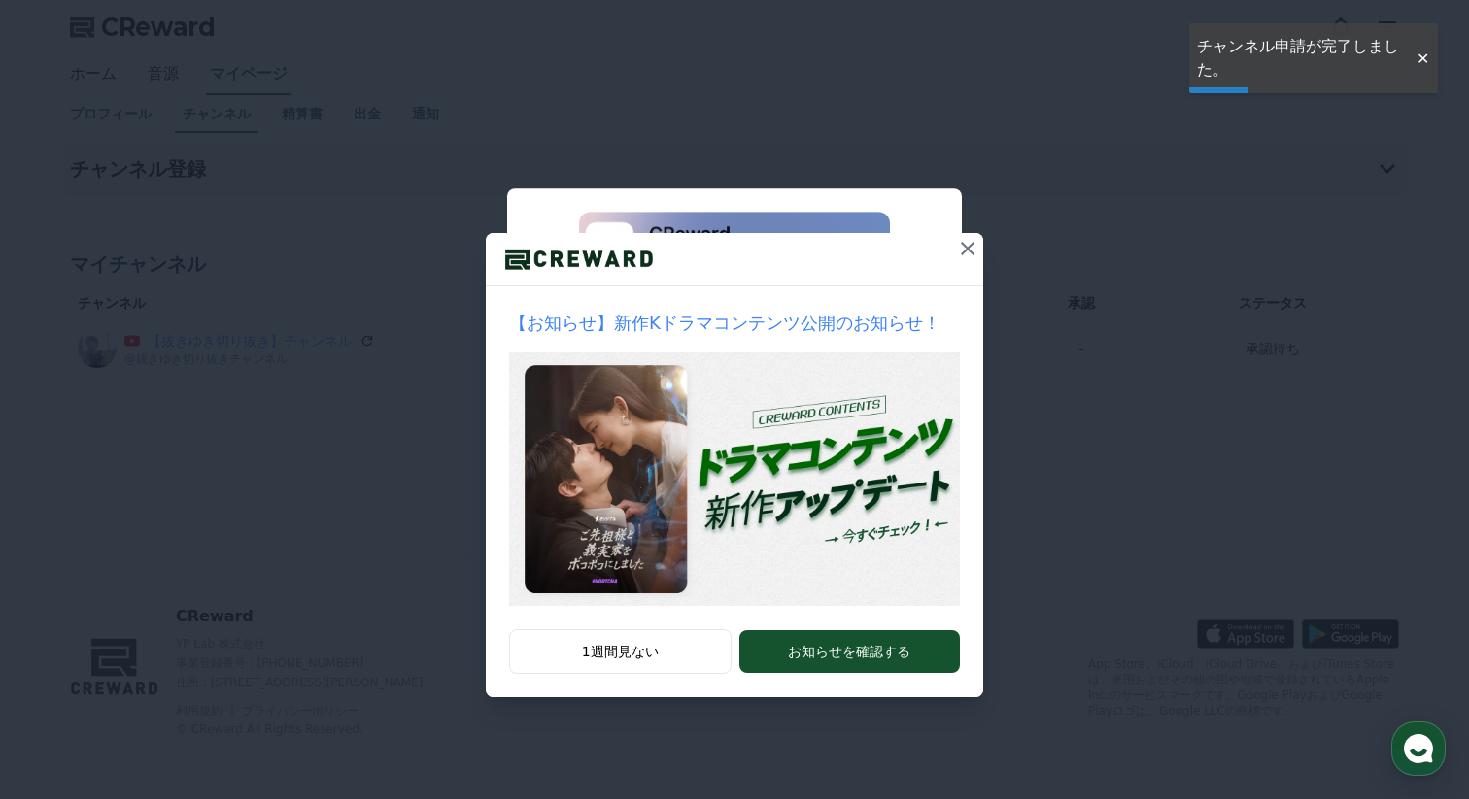
click at [962, 245] on icon at bounding box center [967, 248] width 23 height 23
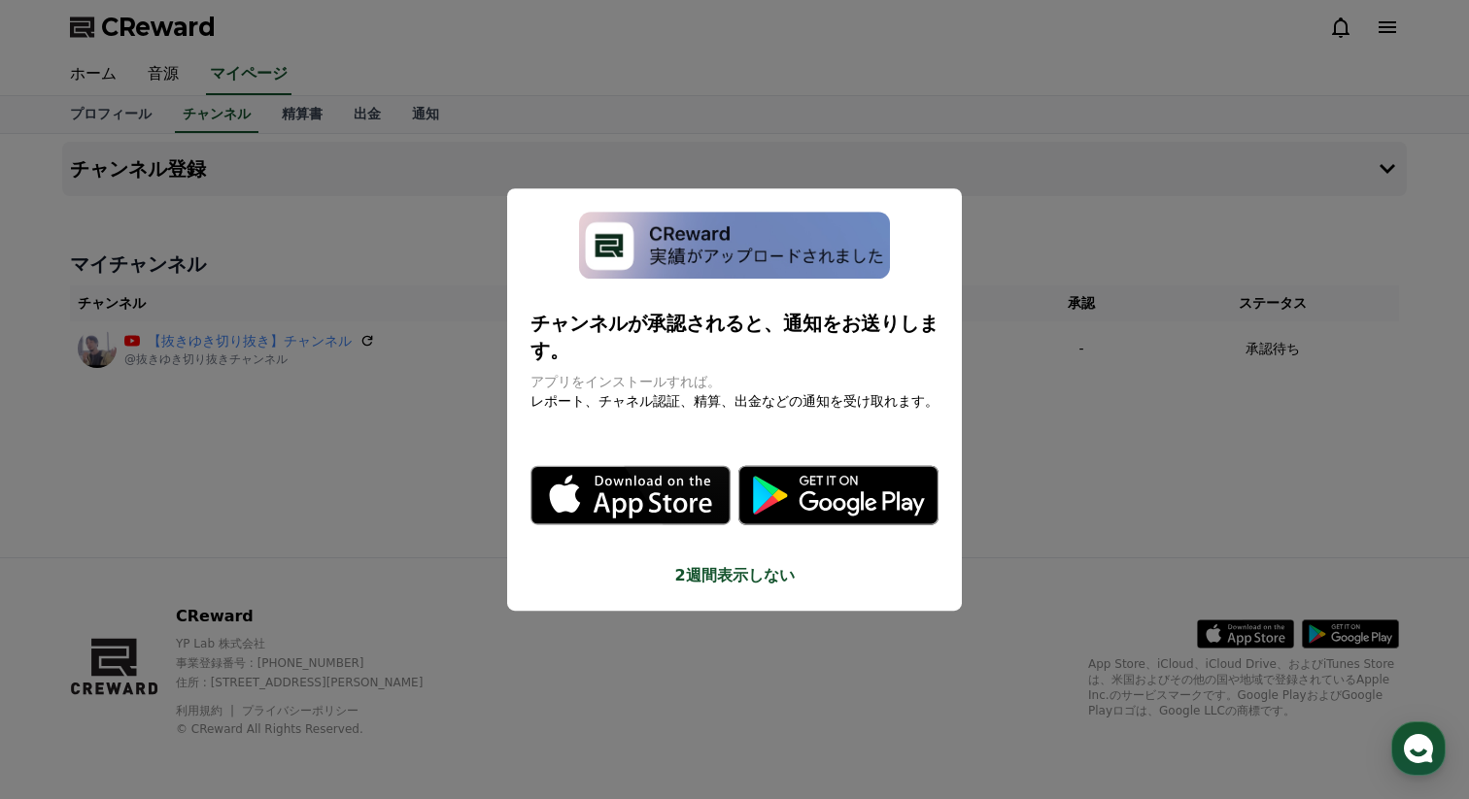
click at [1030, 212] on button "close modal" at bounding box center [734, 399] width 1469 height 799
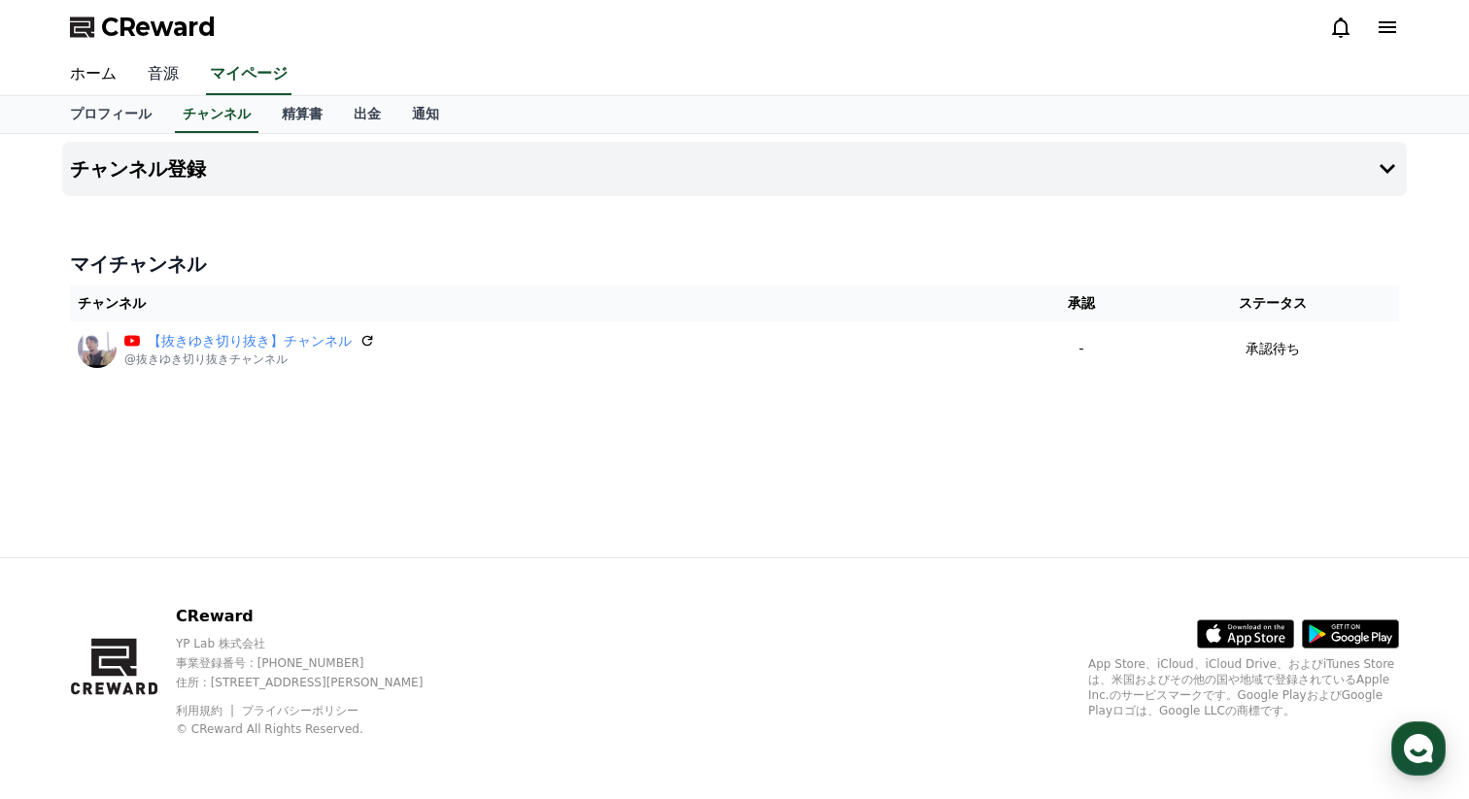
click at [169, 72] on link "音源" at bounding box center [163, 74] width 62 height 41
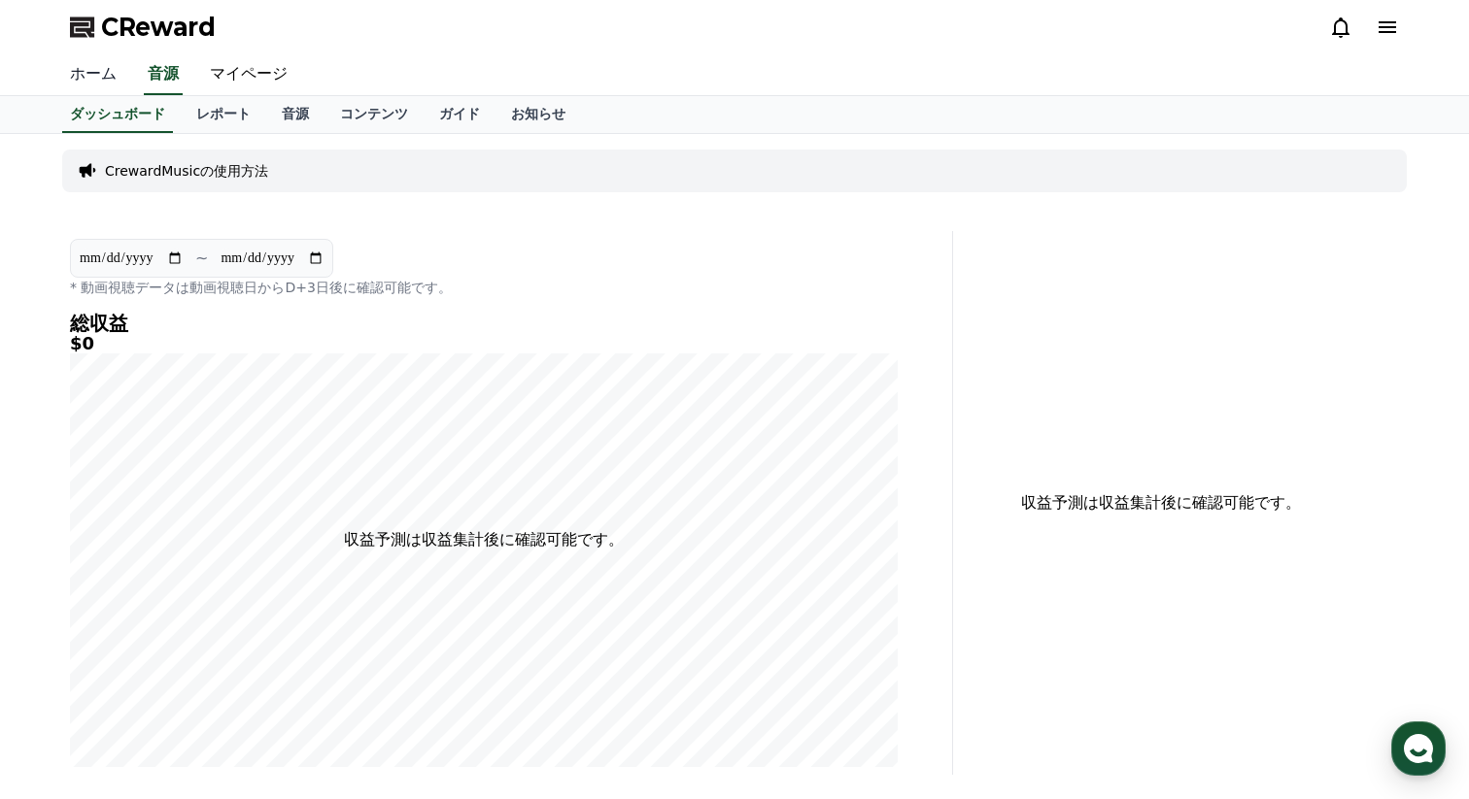
click at [105, 74] on link "ホーム" at bounding box center [93, 74] width 78 height 41
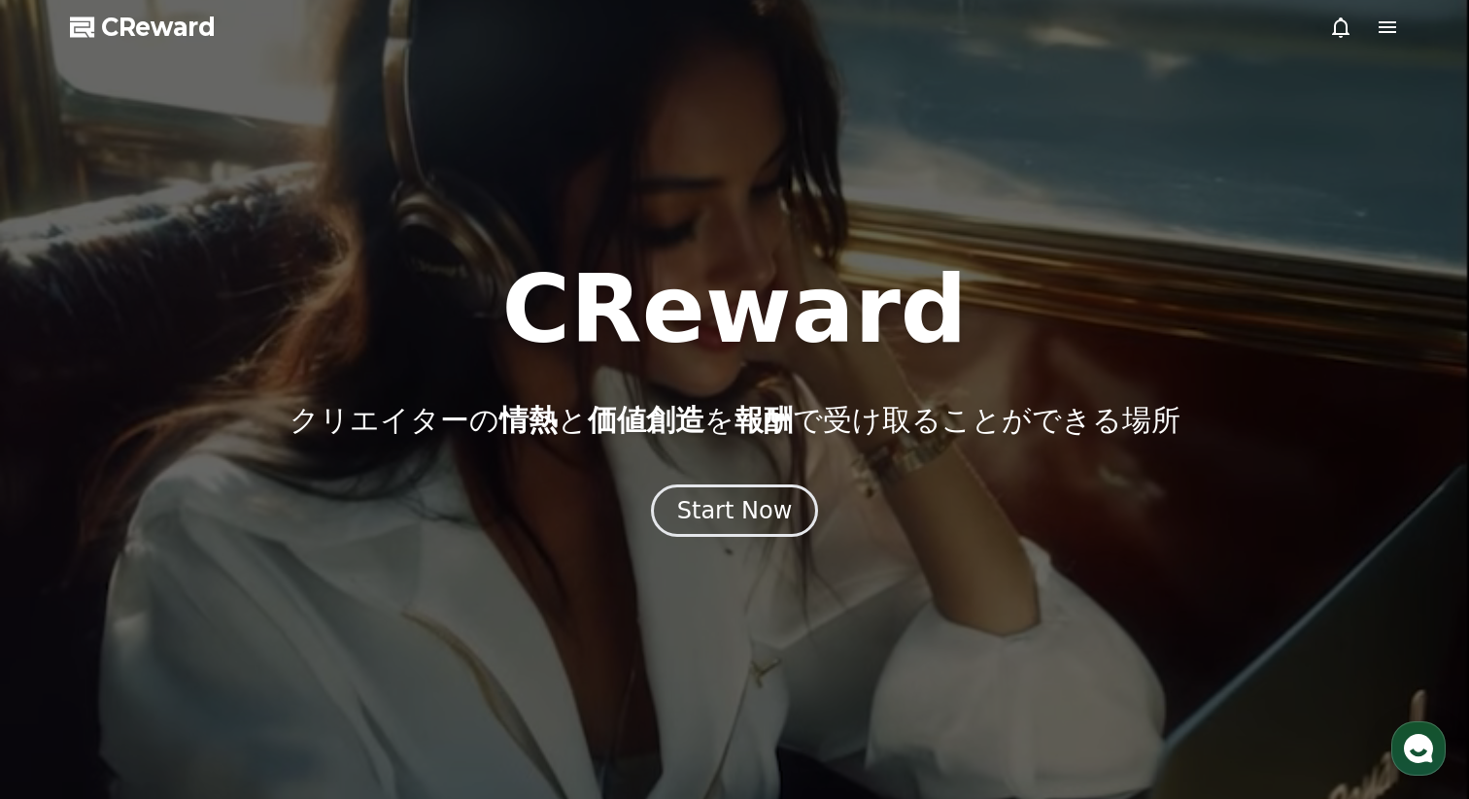
click at [1386, 43] on div at bounding box center [734, 399] width 1469 height 799
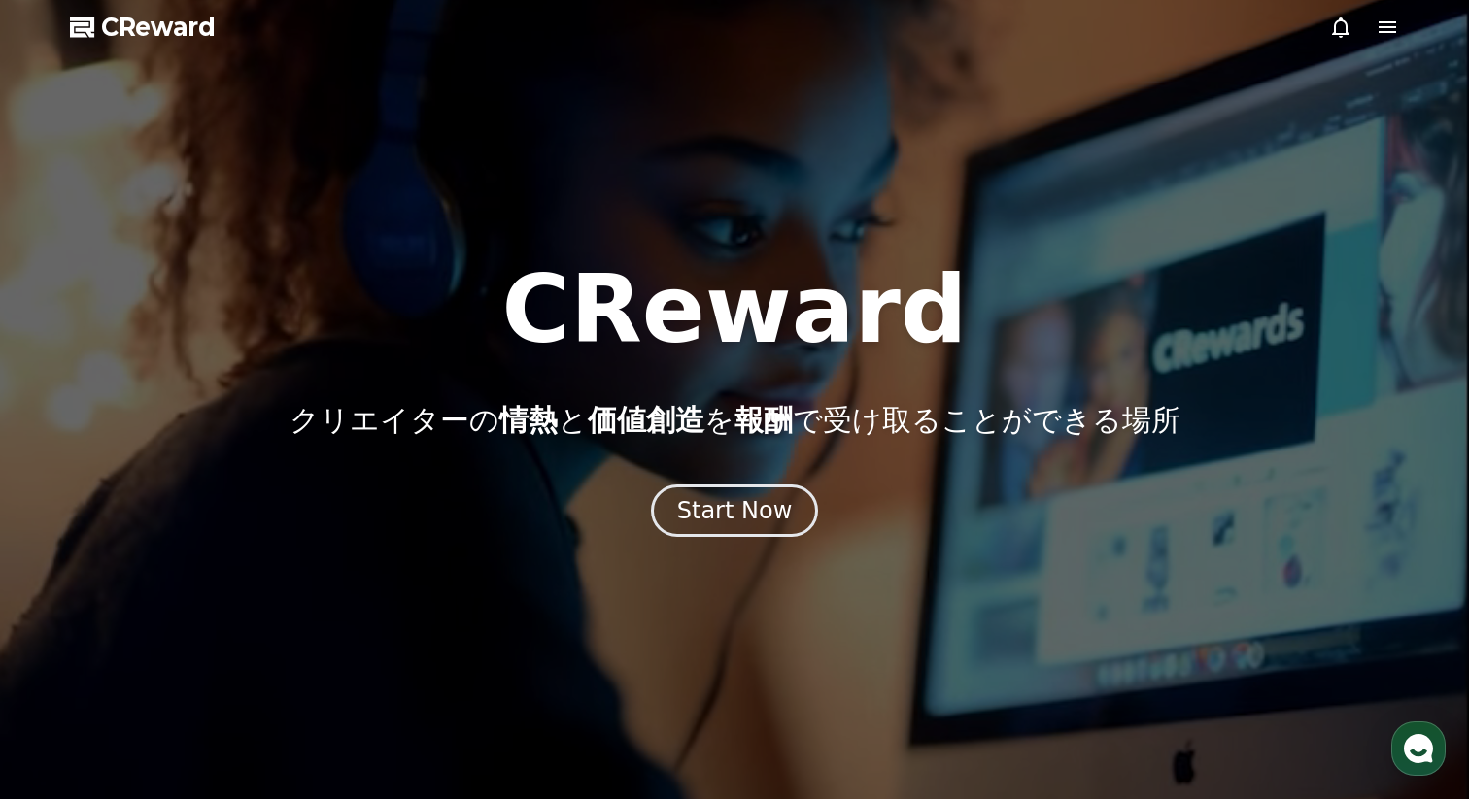
click at [1385, 26] on icon at bounding box center [1386, 27] width 17 height 12
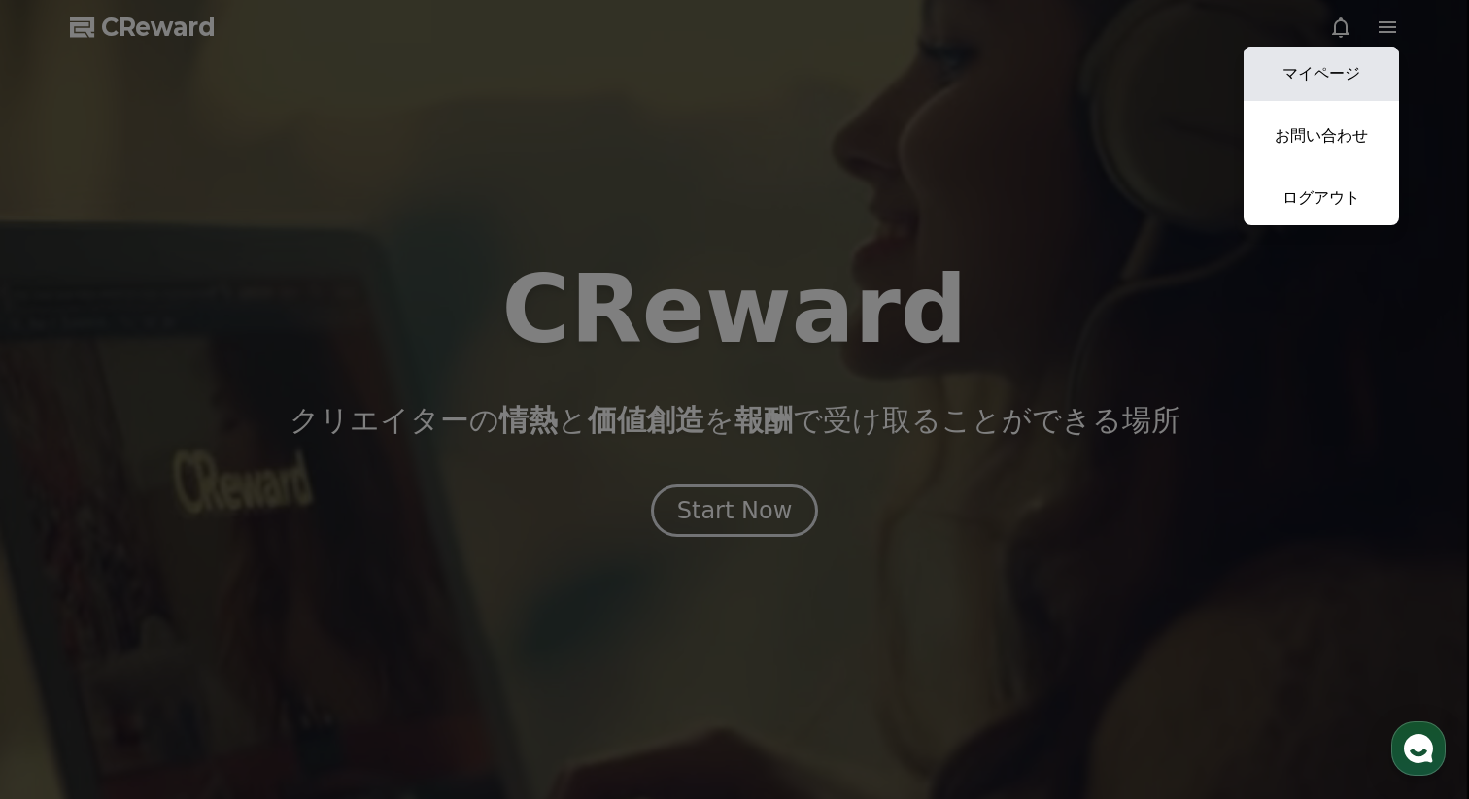
click at [1343, 71] on link "マイページ" at bounding box center [1320, 74] width 155 height 54
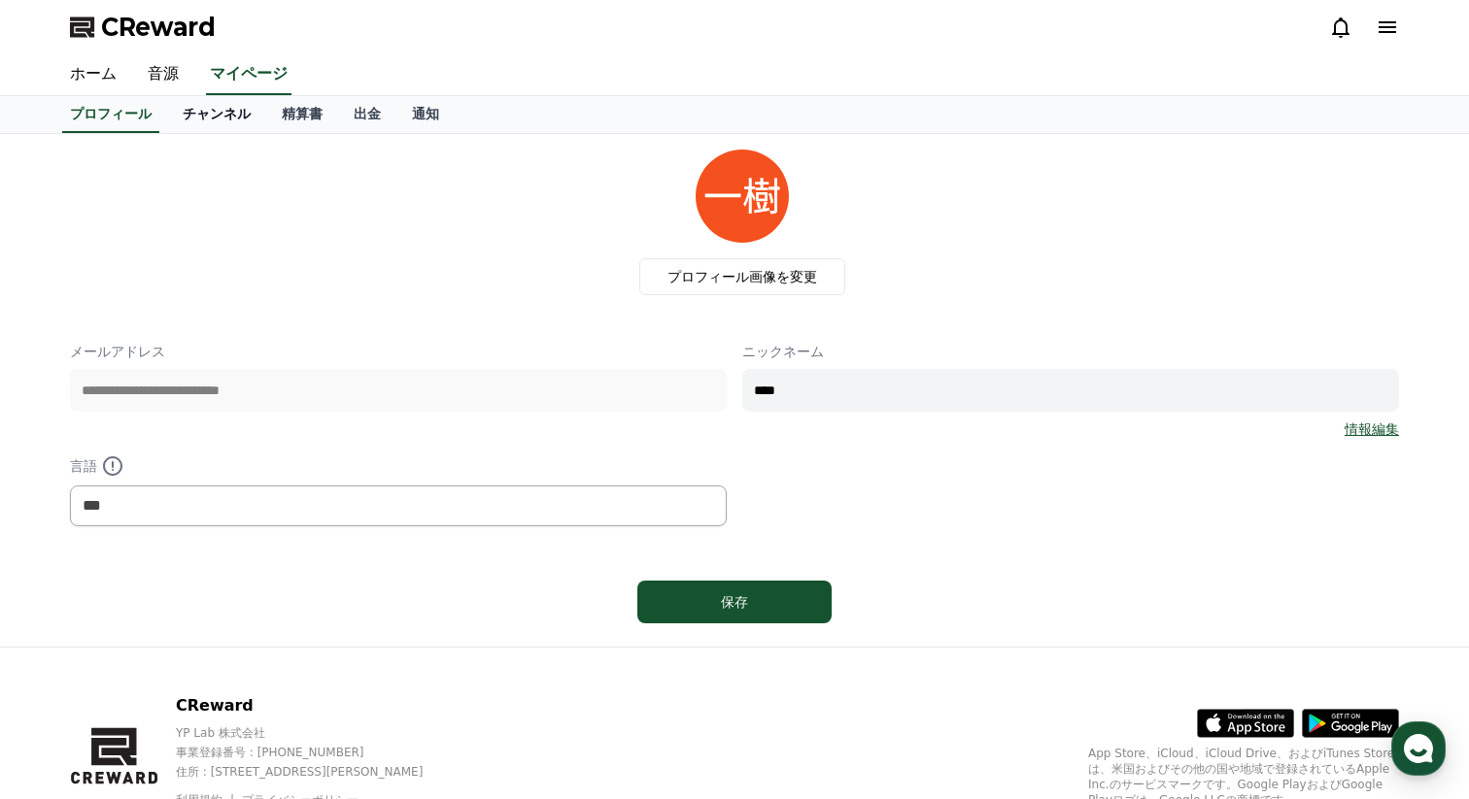
click at [227, 115] on link "チャンネル" at bounding box center [216, 114] width 99 height 37
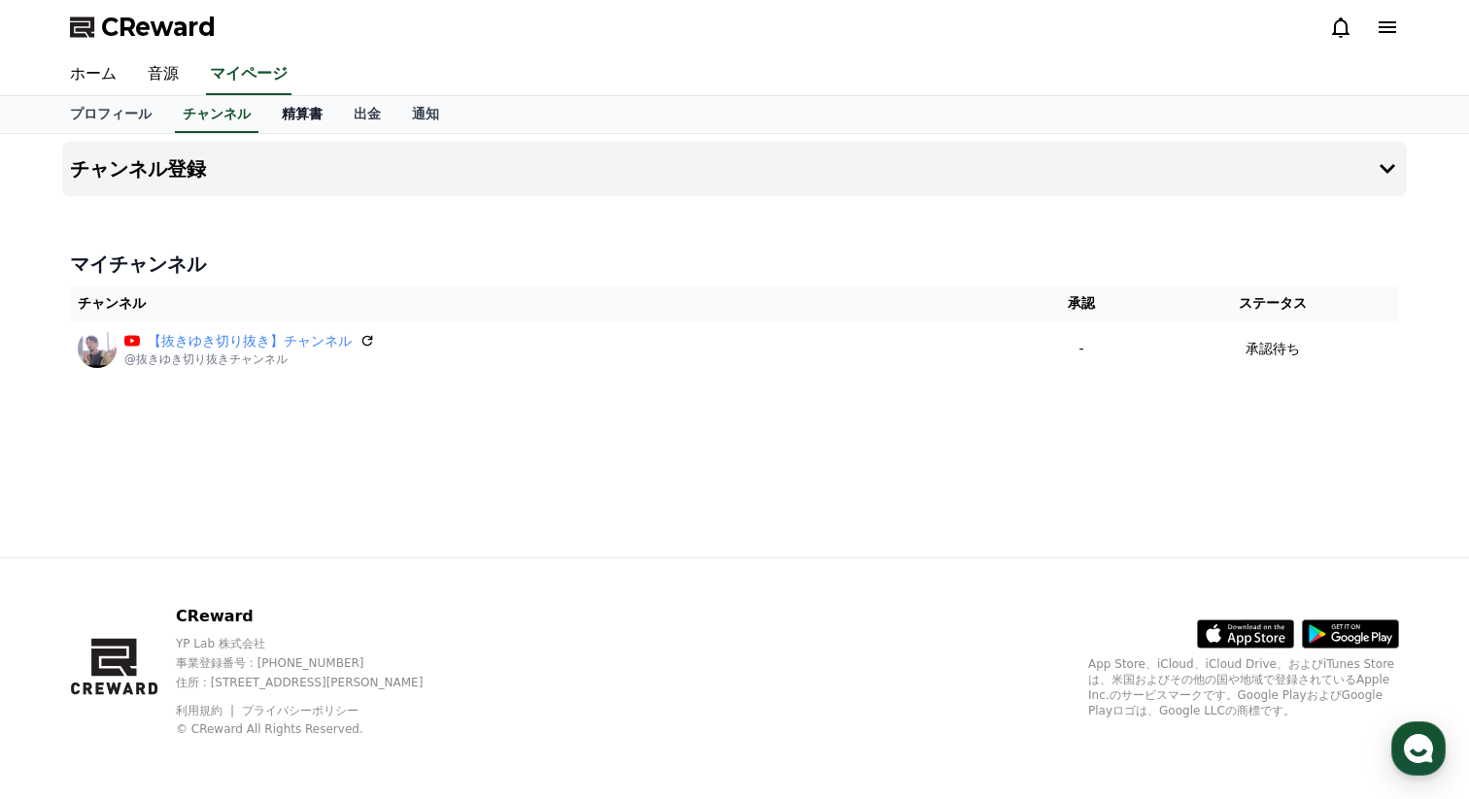
click at [317, 120] on link "精算書" at bounding box center [302, 114] width 72 height 37
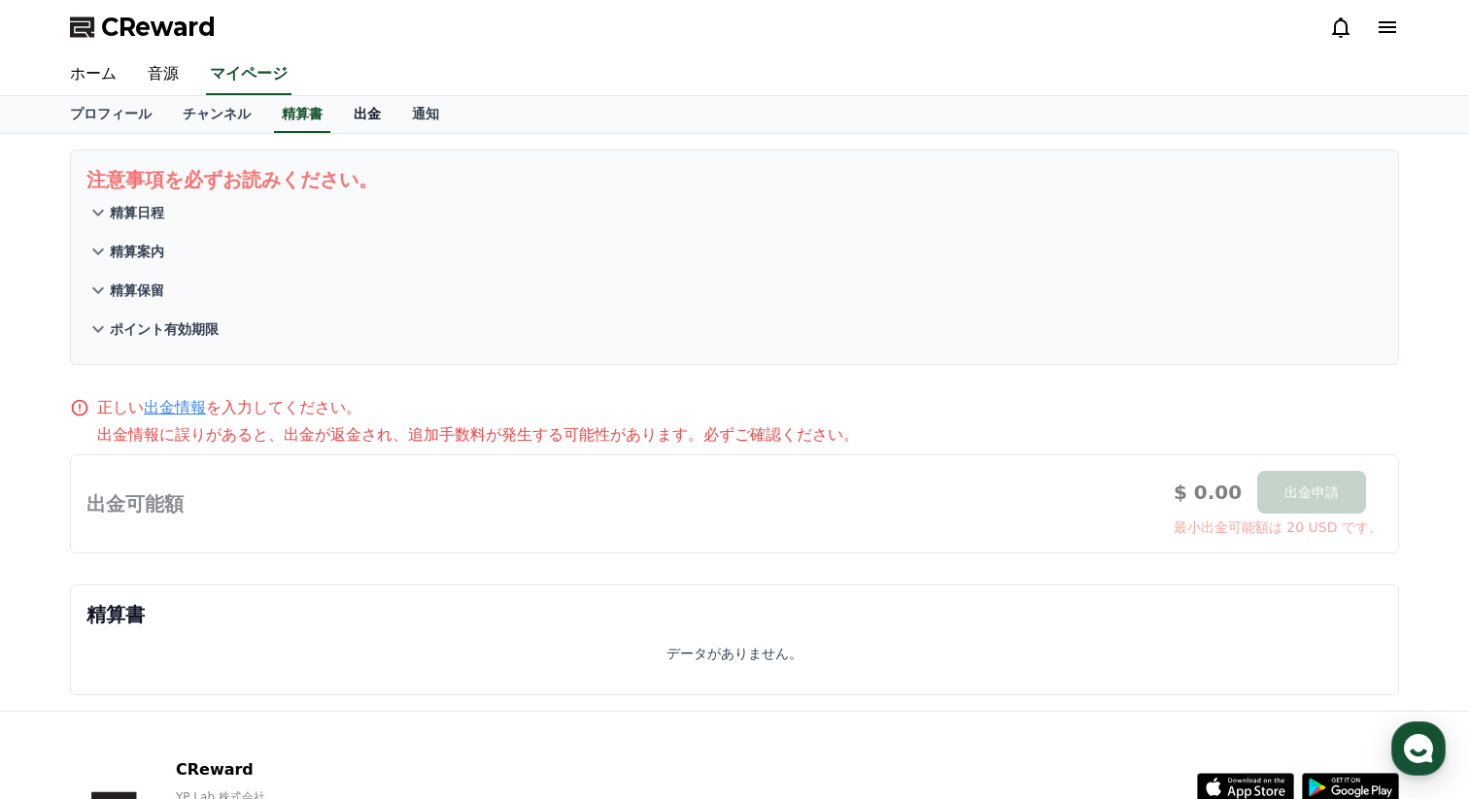
click at [384, 113] on link "出金" at bounding box center [367, 114] width 58 height 37
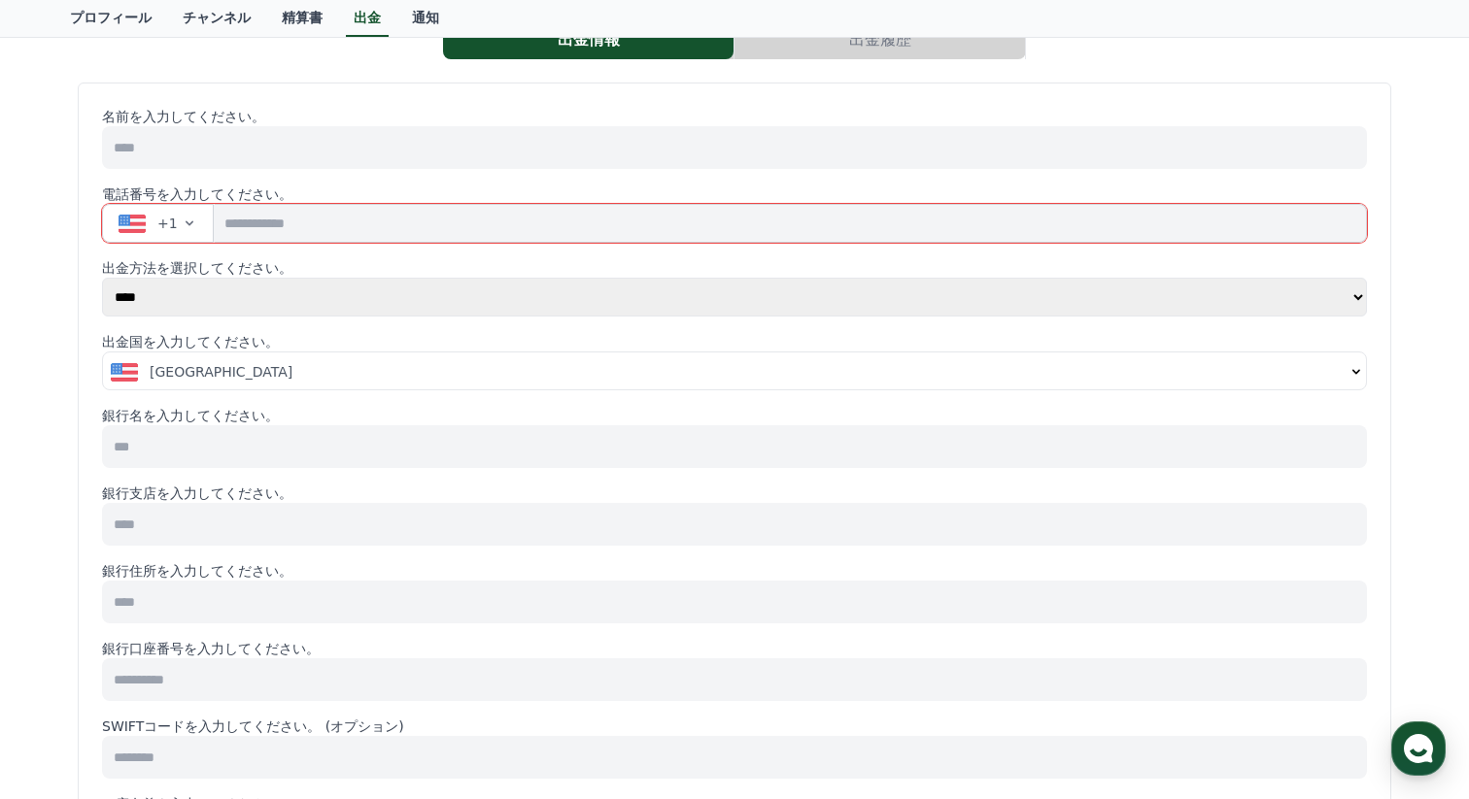
scroll to position [144, 0]
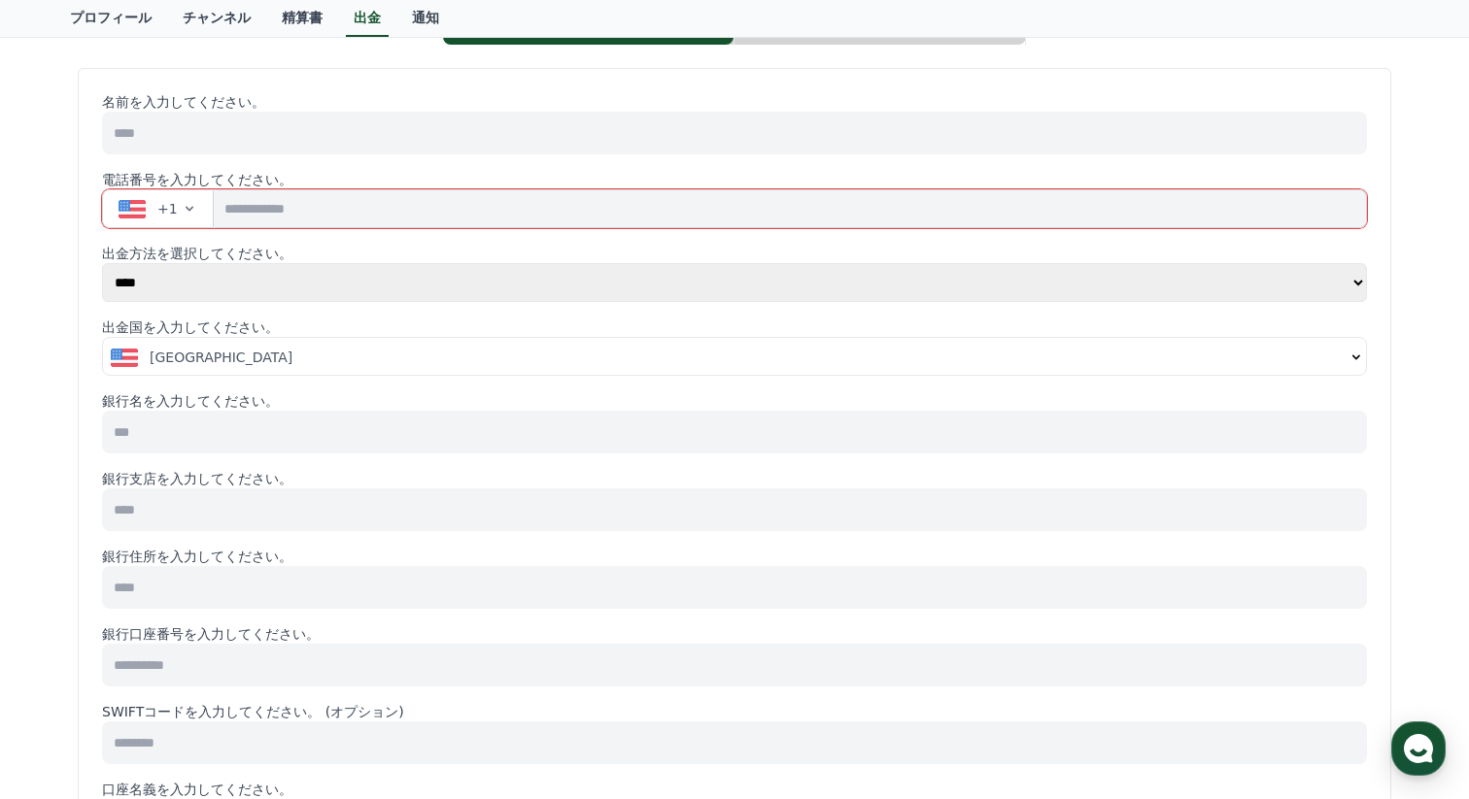
click at [262, 347] on button "United States" at bounding box center [734, 357] width 1263 height 39
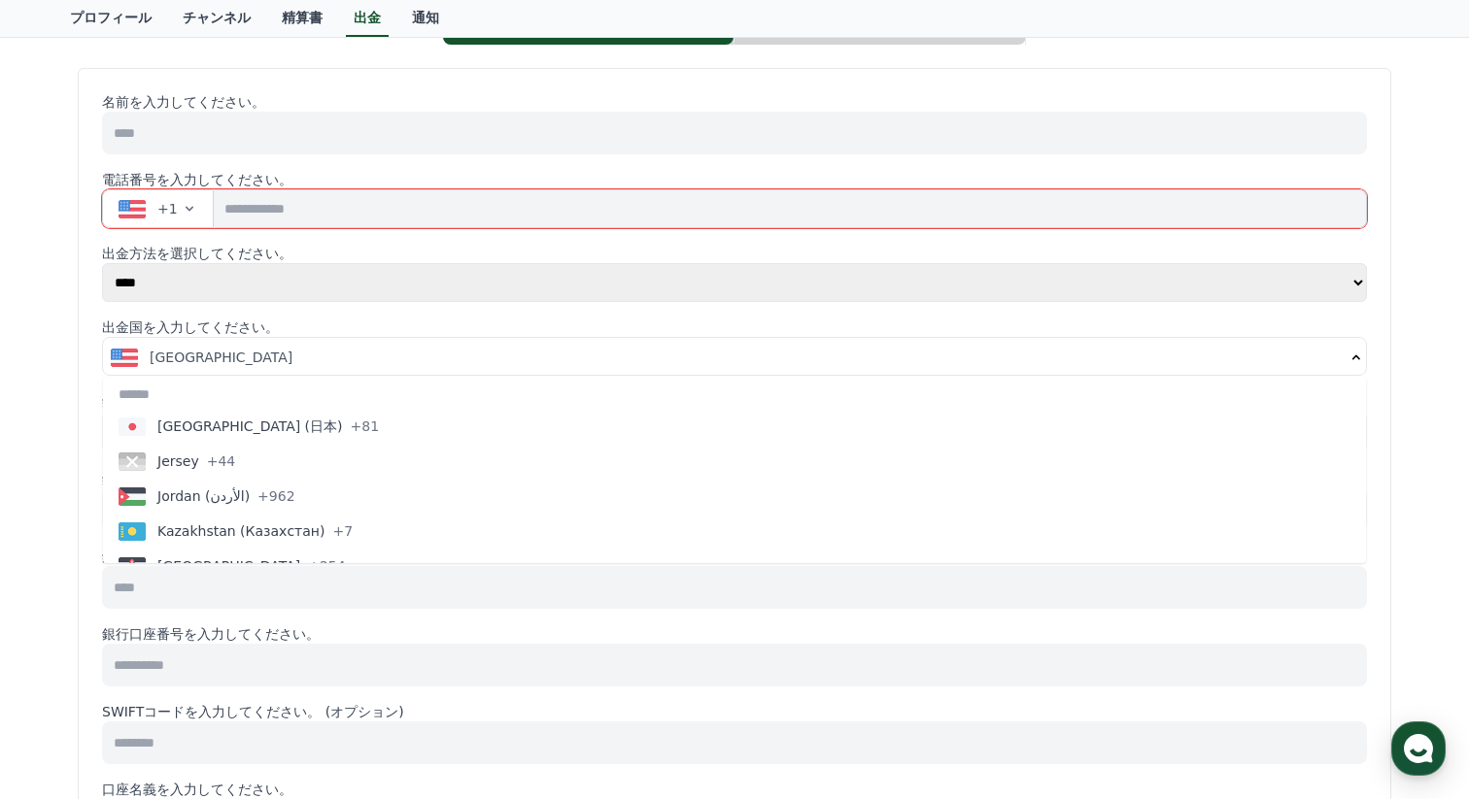
scroll to position [3817, 0]
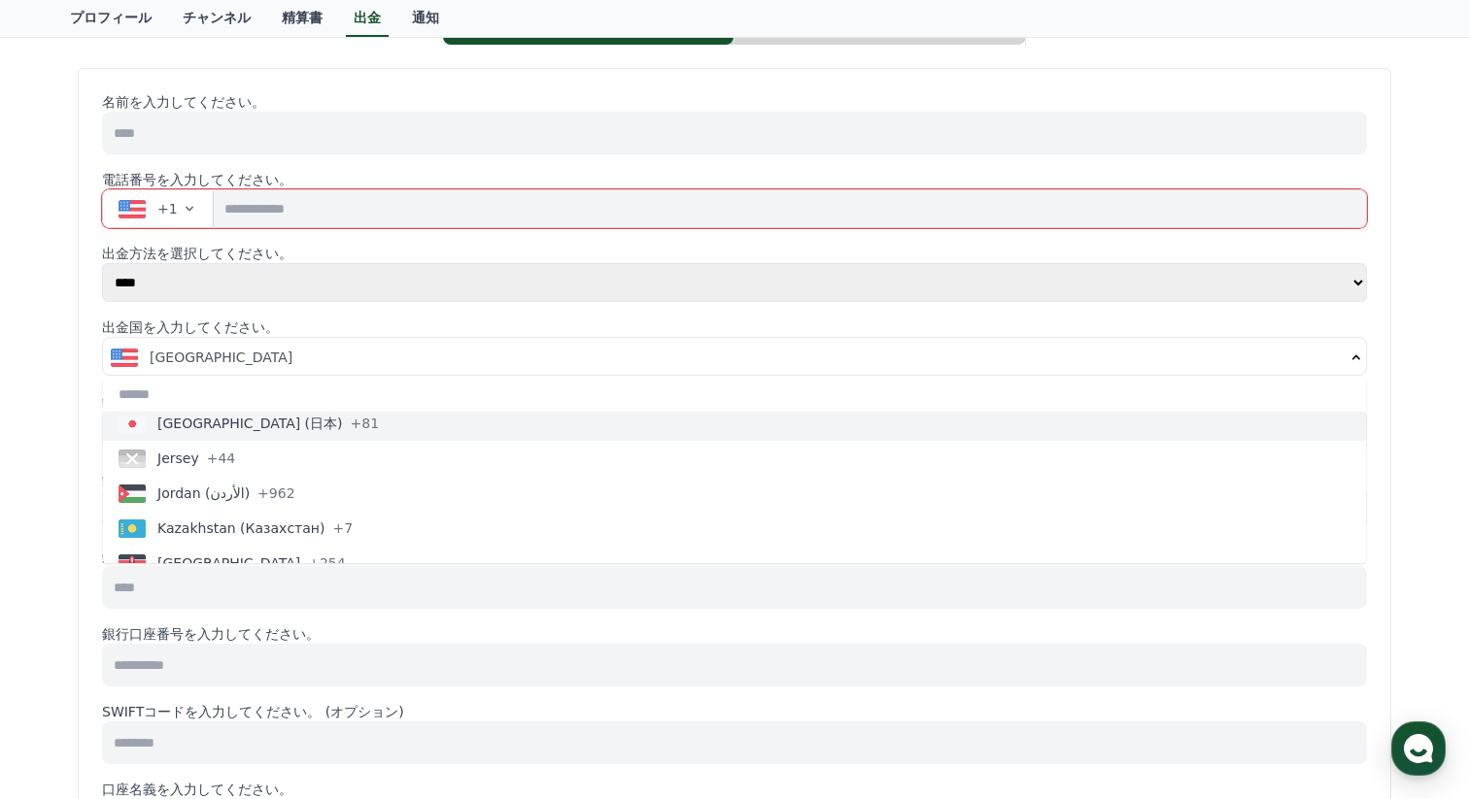
click at [236, 433] on button "Japan (日本) +81" at bounding box center [734, 423] width 1263 height 35
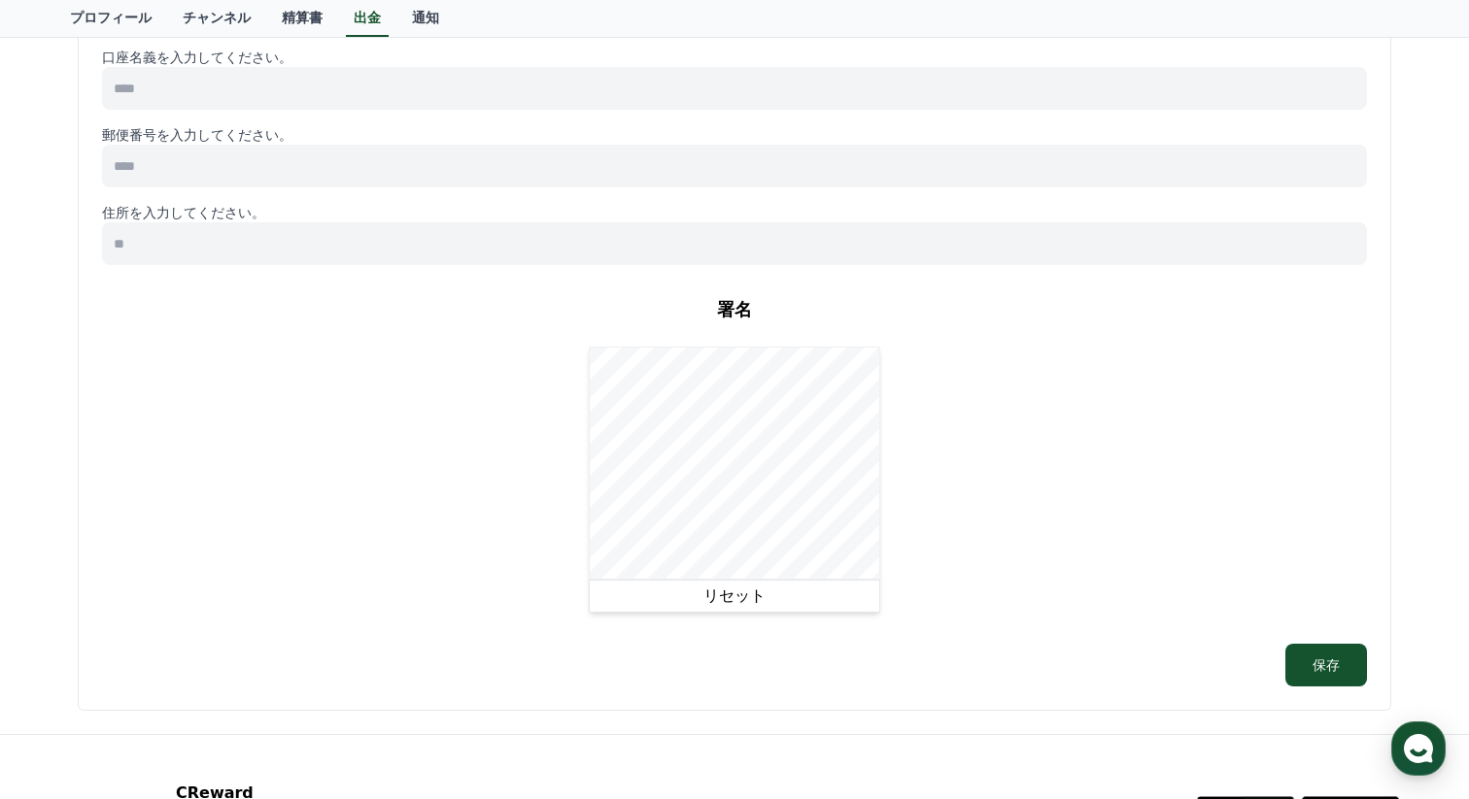
scroll to position [0, 0]
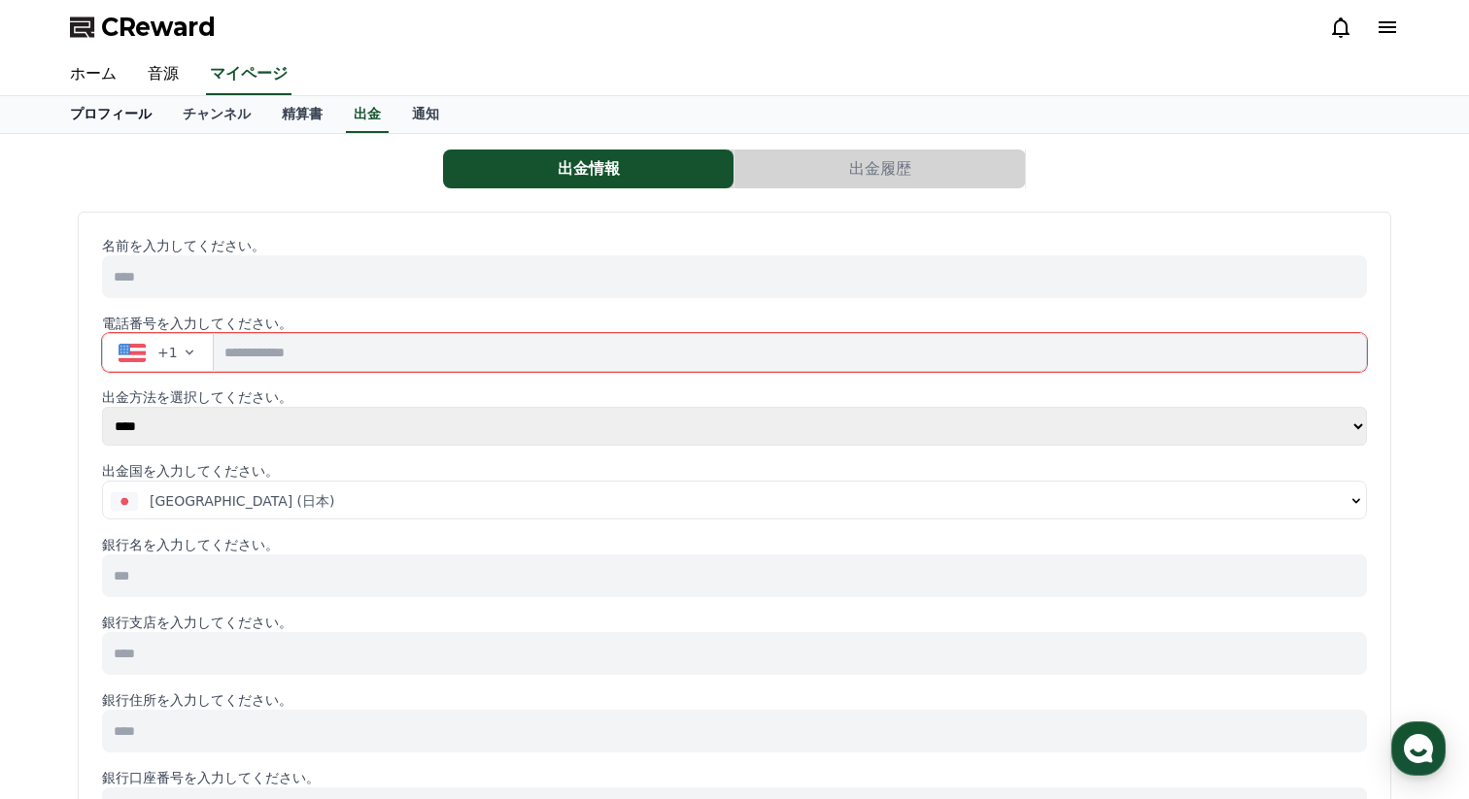
click at [130, 113] on link "プロフィール" at bounding box center [110, 114] width 113 height 37
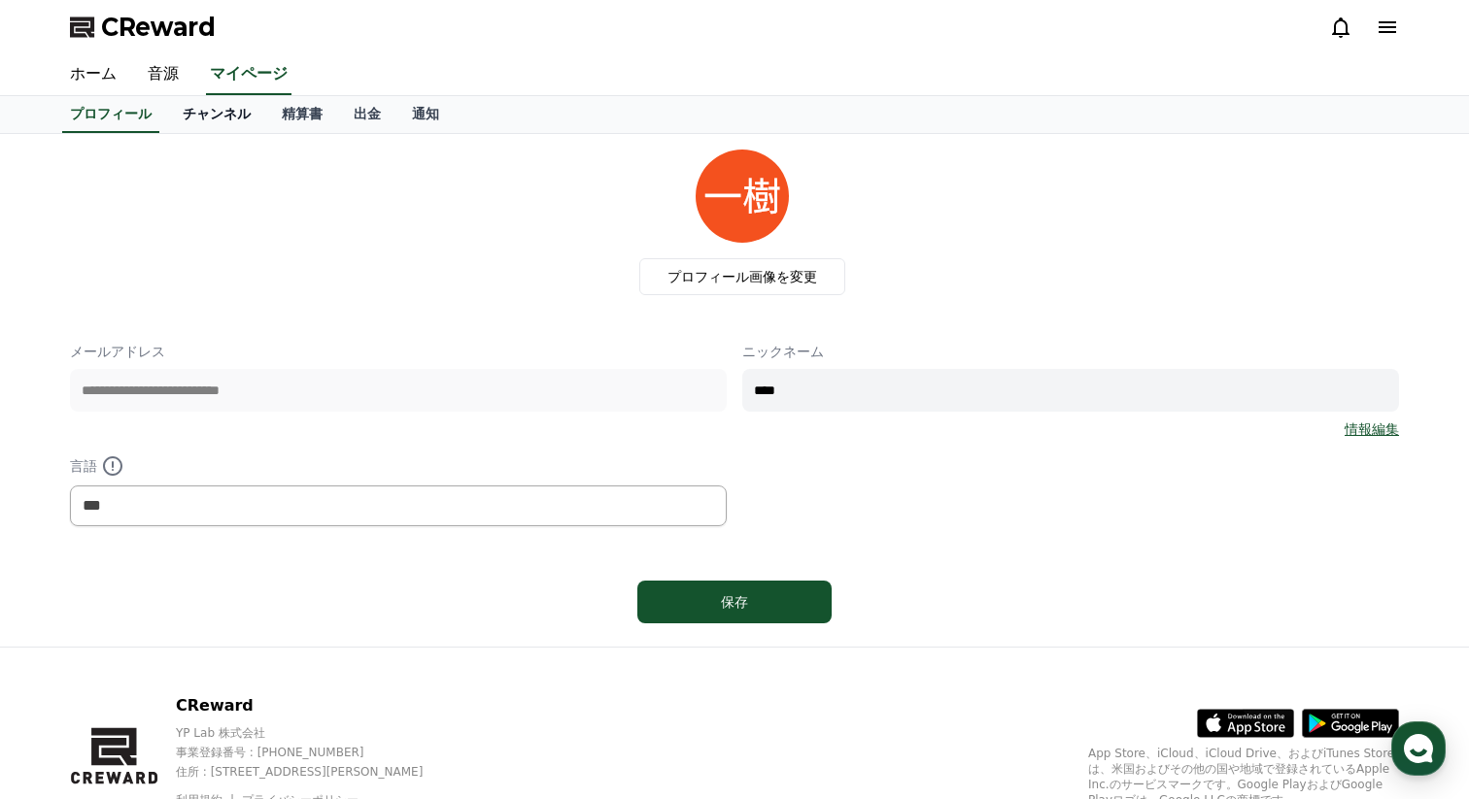
click at [242, 116] on link "チャンネル" at bounding box center [216, 114] width 99 height 37
